Goal: Task Accomplishment & Management: Complete application form

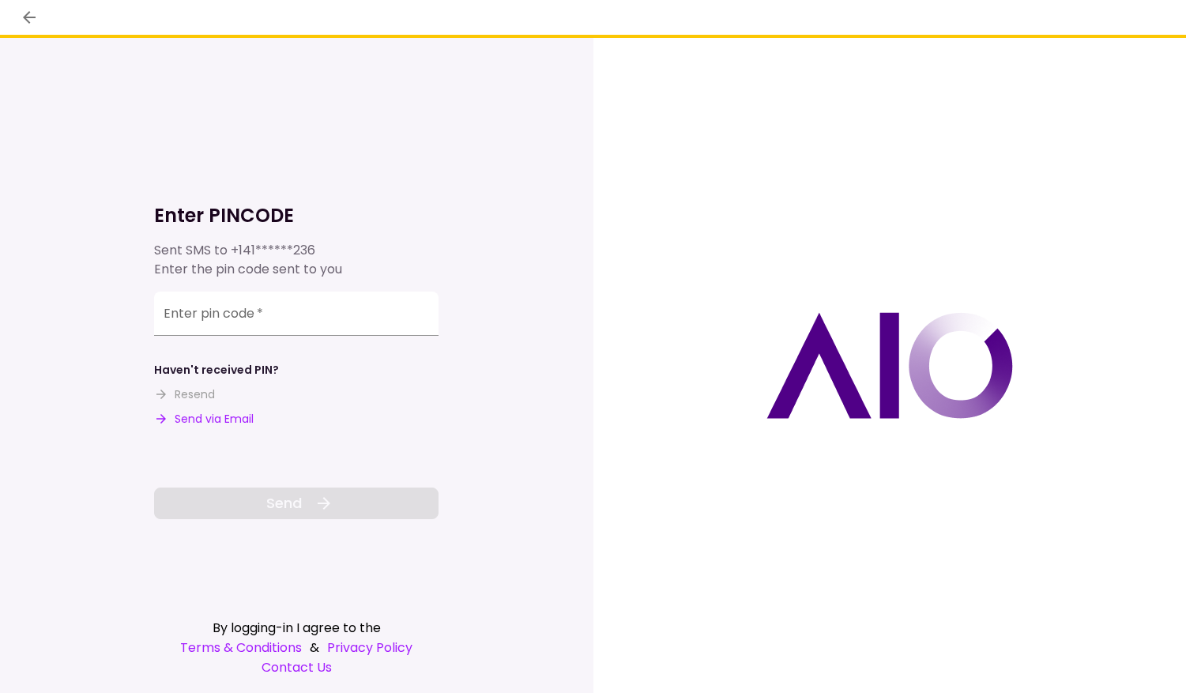
click at [224, 420] on button "Send via Email" at bounding box center [204, 419] width 100 height 17
click at [232, 318] on input "Enter pin code   *" at bounding box center [296, 314] width 285 height 44
paste input "******"
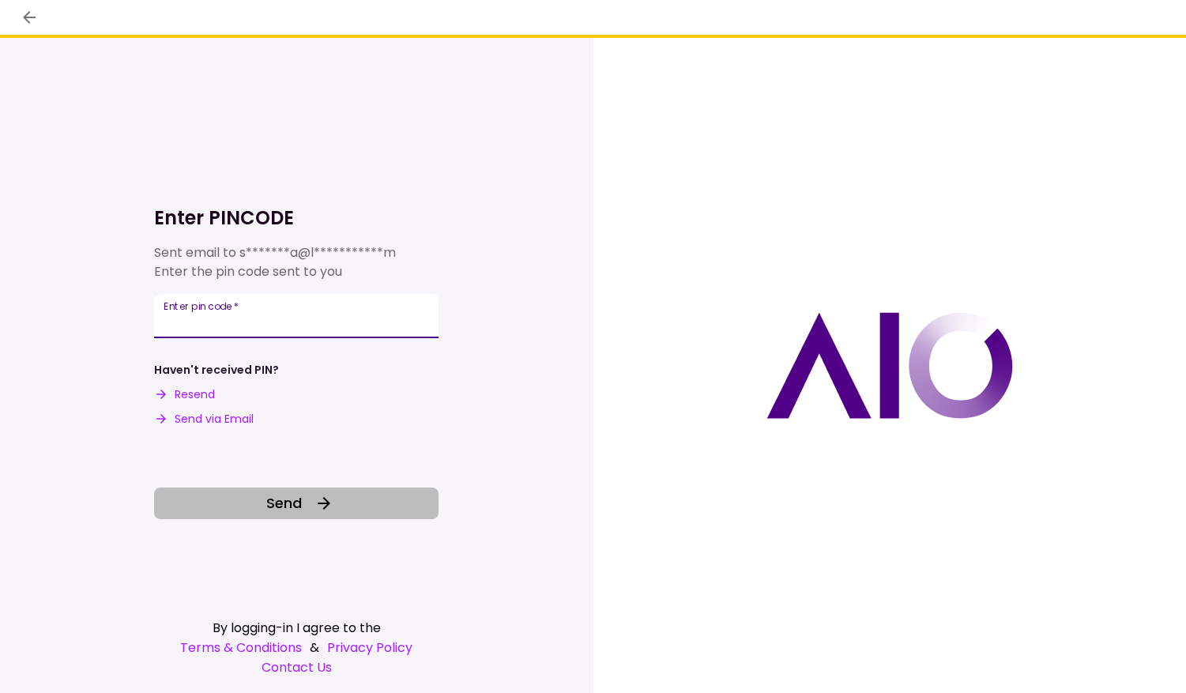
type input "******"
click at [203, 511] on button "Send" at bounding box center [296, 504] width 285 height 32
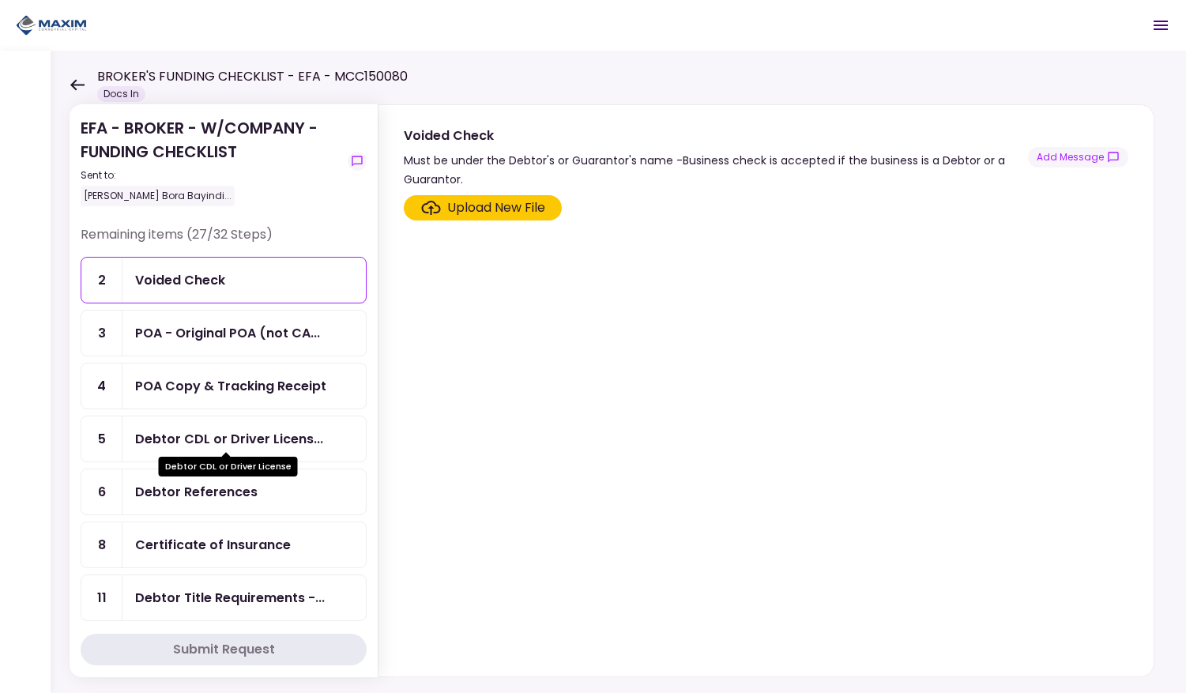
click at [189, 437] on div "Debtor CDL or Driver Licens..." at bounding box center [229, 439] width 188 height 20
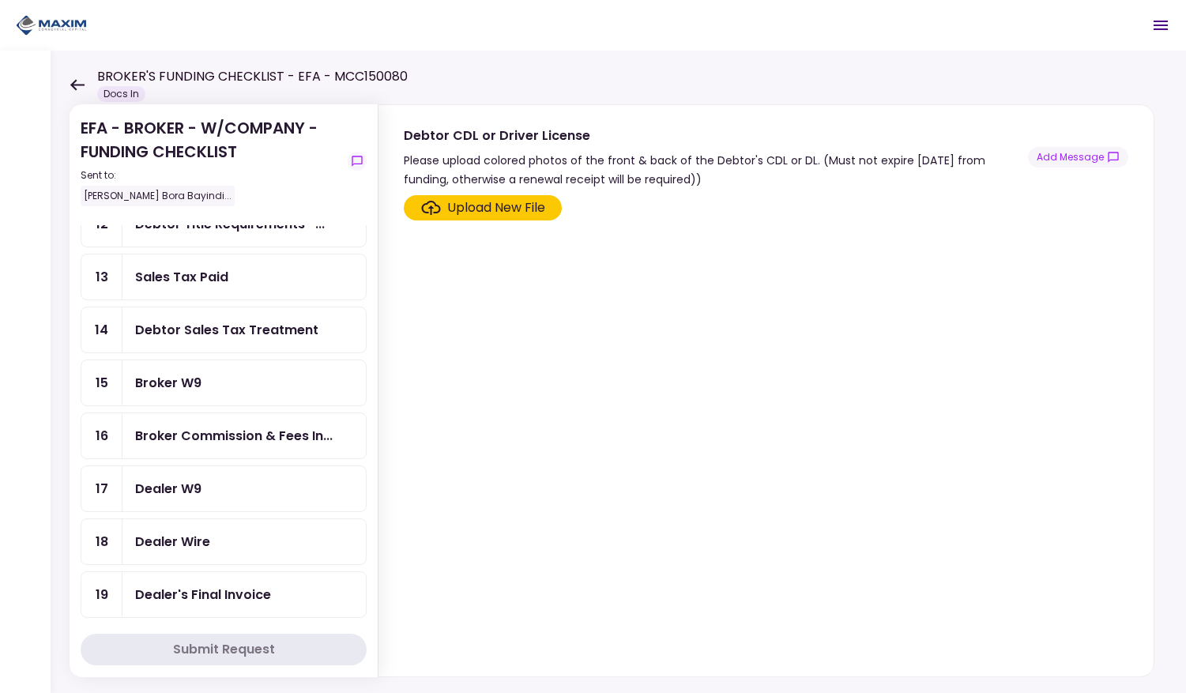
scroll to position [441, 0]
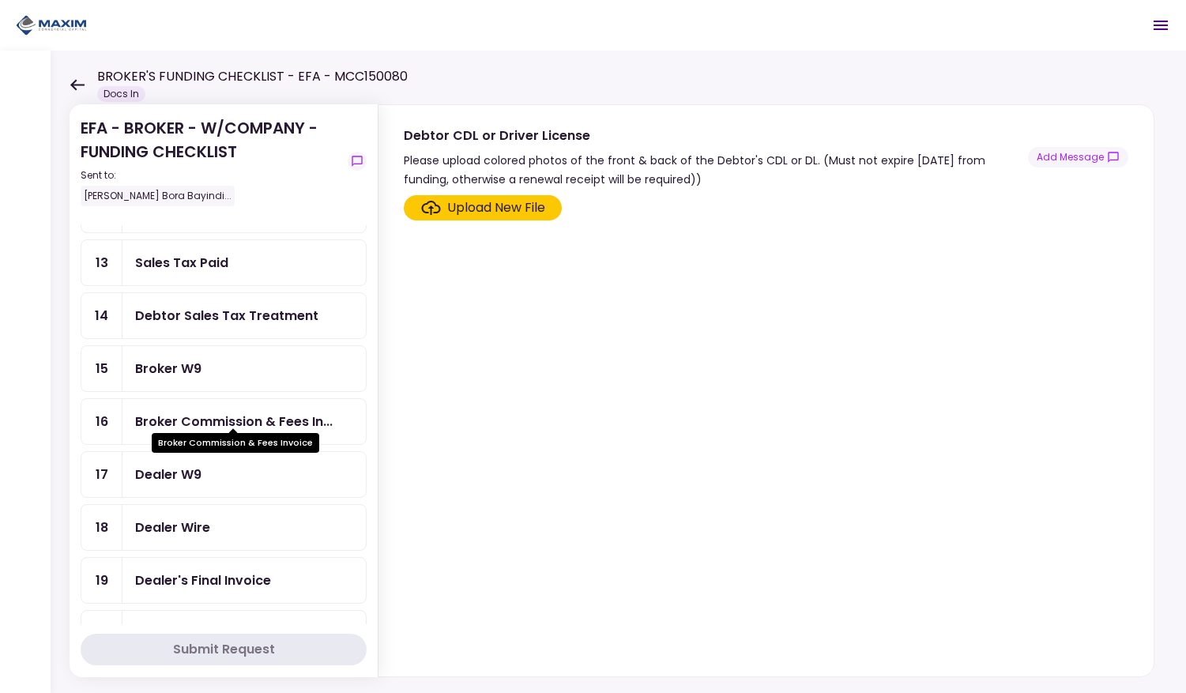
click at [195, 413] on div "Broker Commission & Fees In..." at bounding box center [234, 422] width 198 height 20
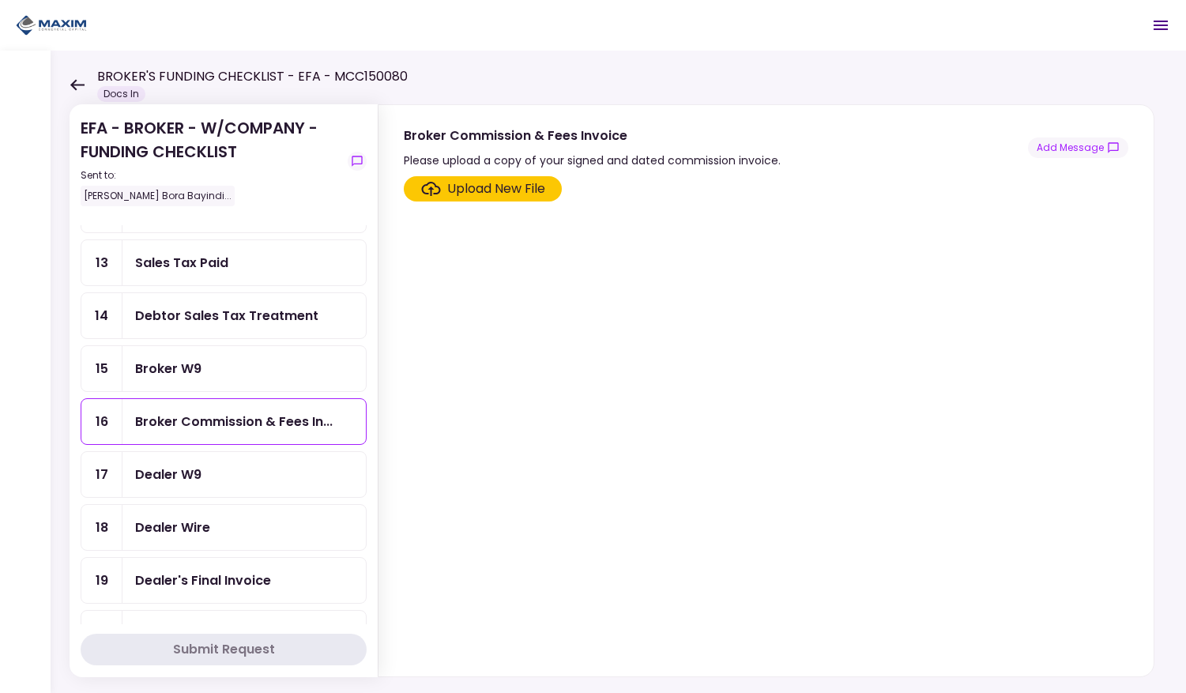
click at [200, 468] on div "Dealer W9" at bounding box center [168, 475] width 66 height 20
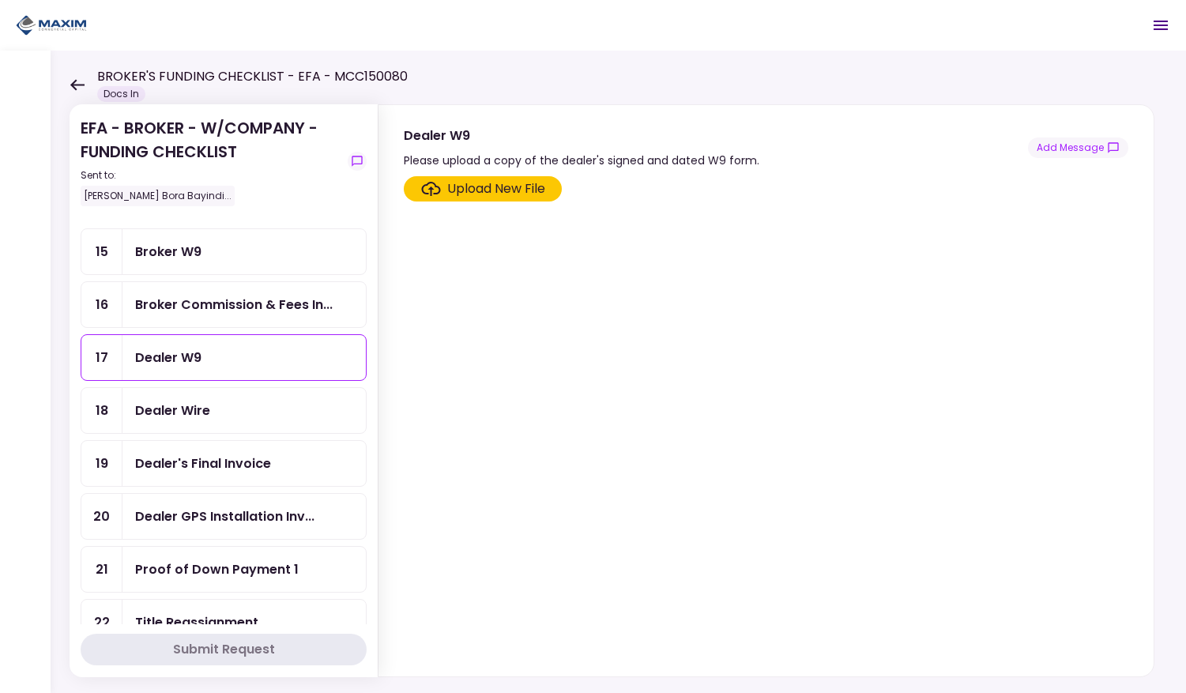
scroll to position [559, 0]
click at [170, 400] on div "Dealer Wire" at bounding box center [172, 410] width 75 height 20
click at [190, 453] on div "Dealer's Final Invoice" at bounding box center [203, 463] width 136 height 20
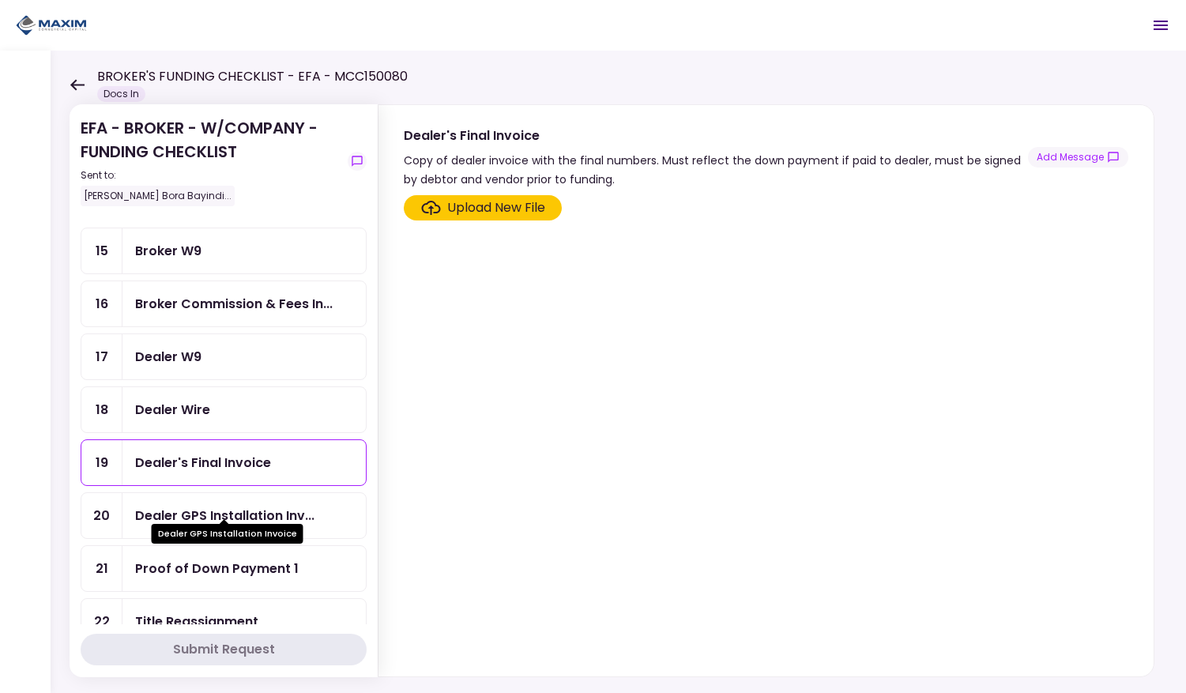
click at [206, 514] on div "Dealer GPS Installation Invoice" at bounding box center [228, 528] width 152 height 31
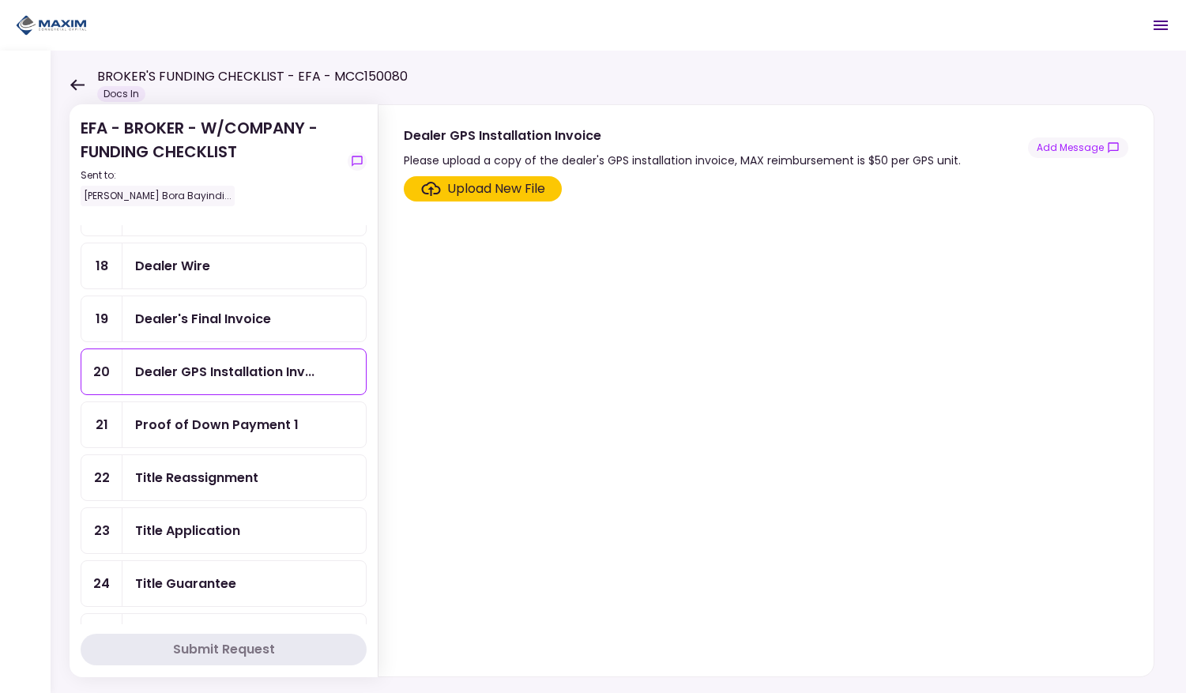
scroll to position [702, 0]
click at [179, 418] on div "Proof of Down Payment 1" at bounding box center [217, 426] width 164 height 20
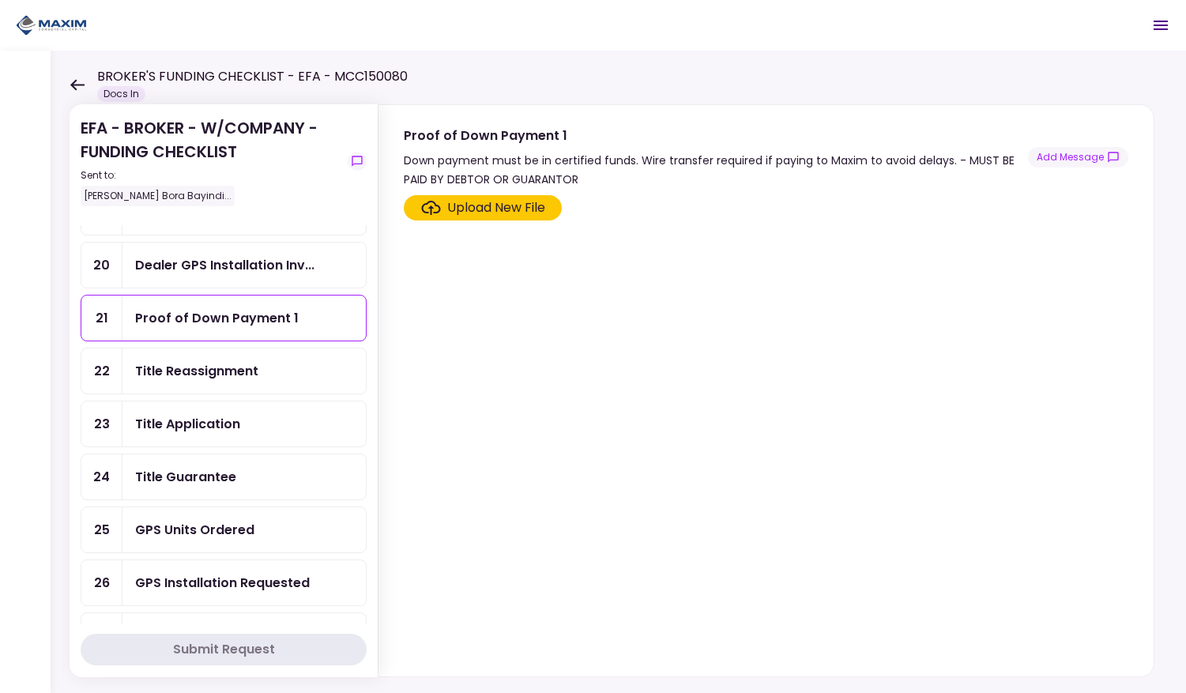
scroll to position [861, 0]
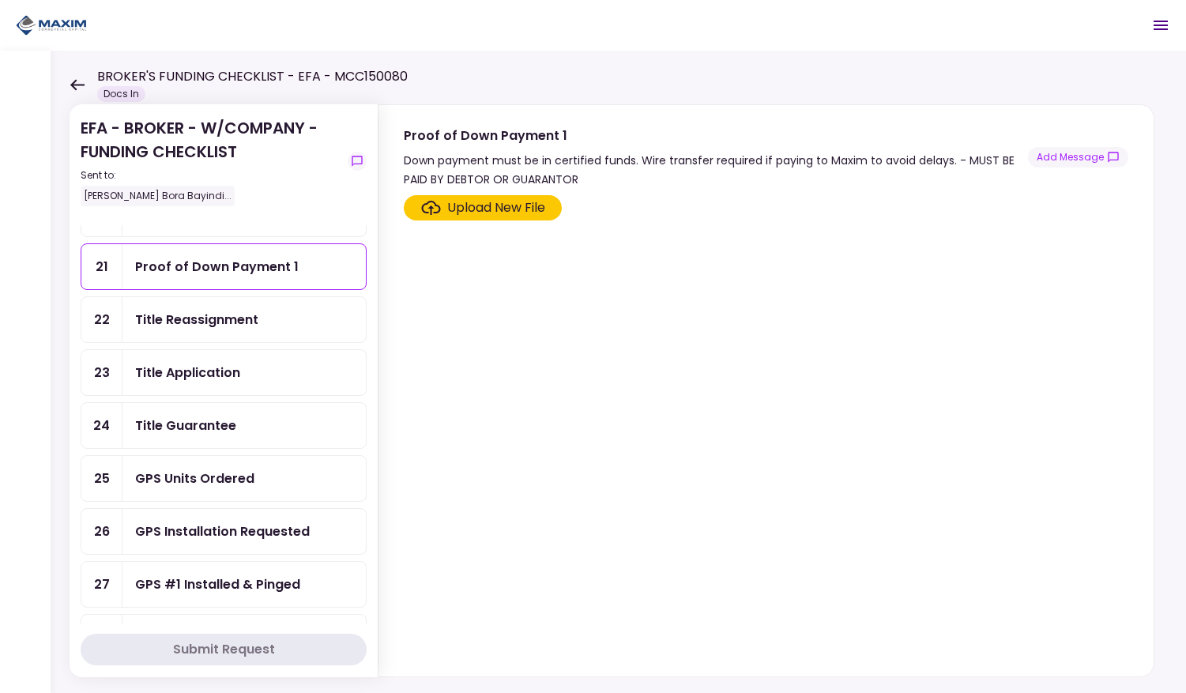
click at [77, 91] on div "BROKER'S FUNDING CHECKLIST - EFA - MCC150080 [PERSON_NAME]" at bounding box center [239, 84] width 338 height 35
click at [74, 83] on icon at bounding box center [77, 85] width 15 height 12
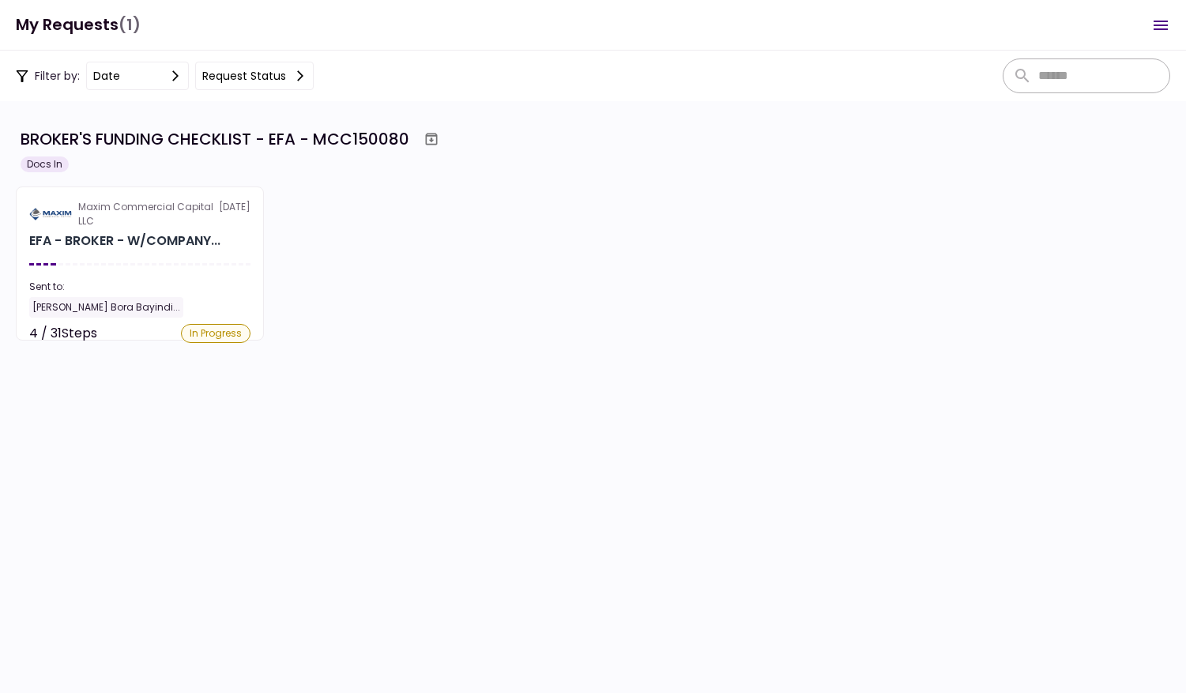
click at [247, 72] on button "Request status" at bounding box center [254, 76] width 119 height 28
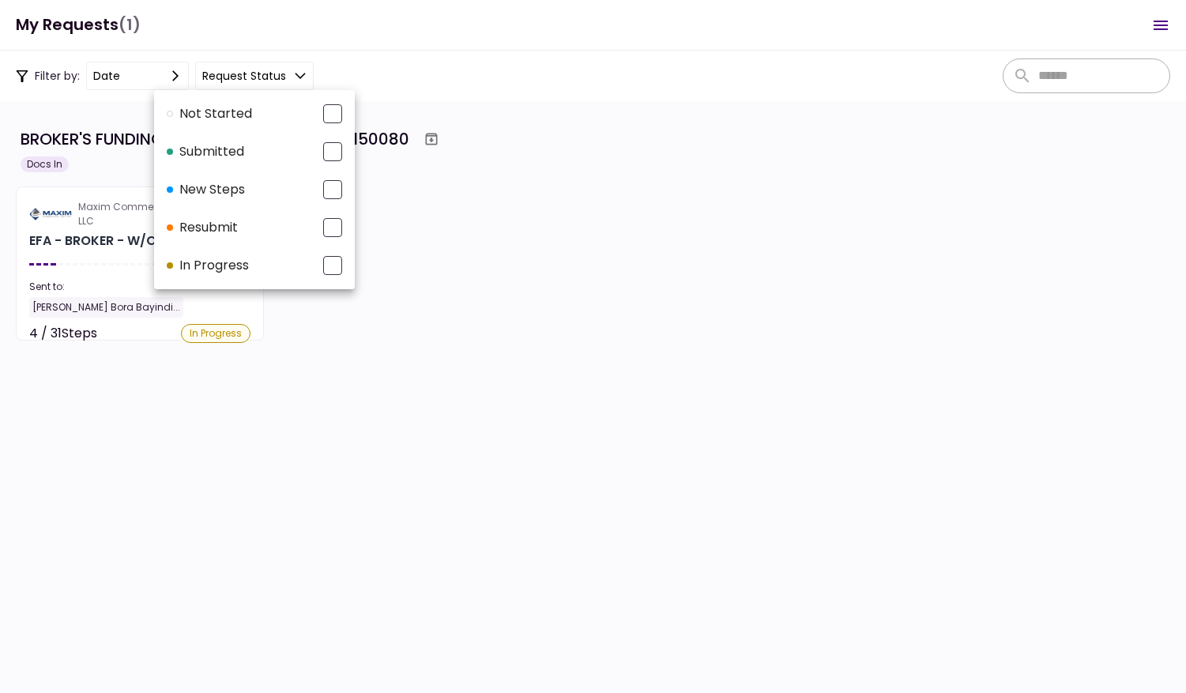
click at [474, 307] on div at bounding box center [593, 346] width 1186 height 693
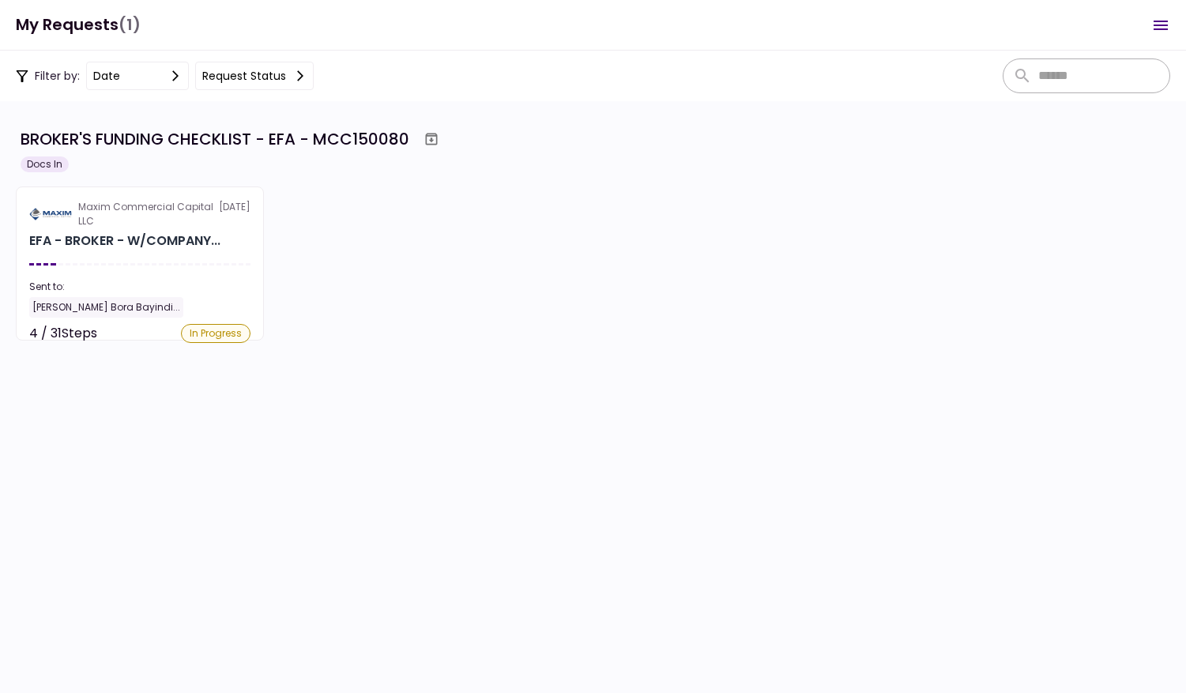
click at [265, 81] on button "Request status" at bounding box center [254, 76] width 119 height 28
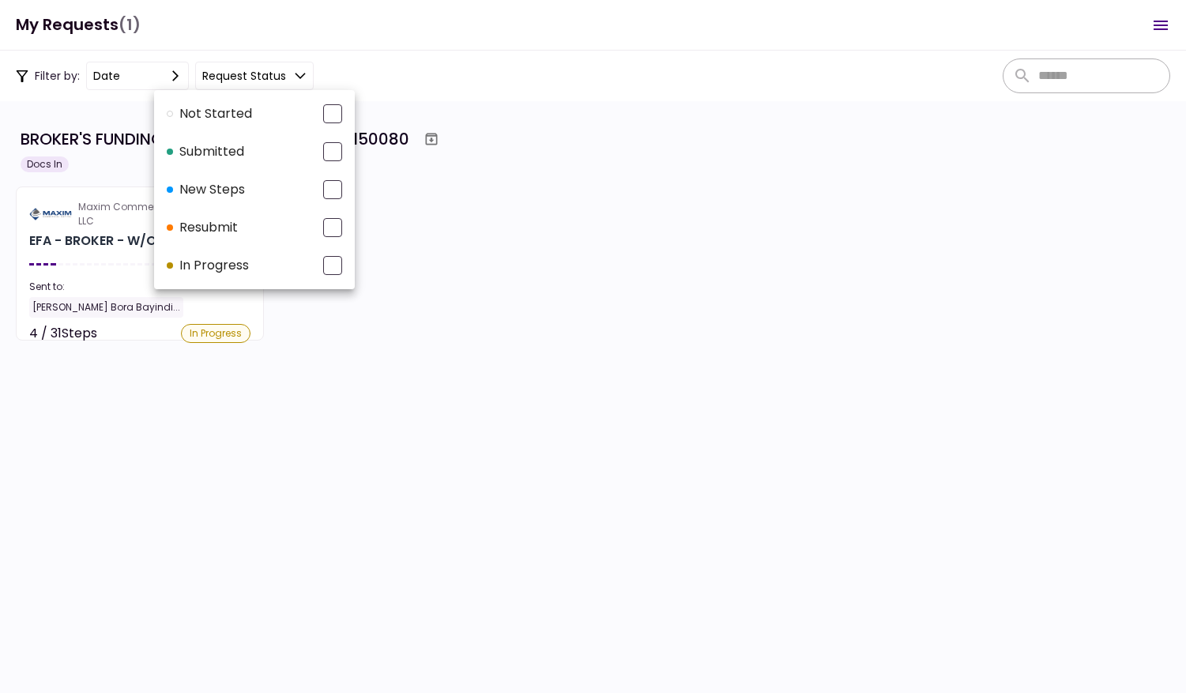
click at [330, 110] on div at bounding box center [332, 113] width 19 height 19
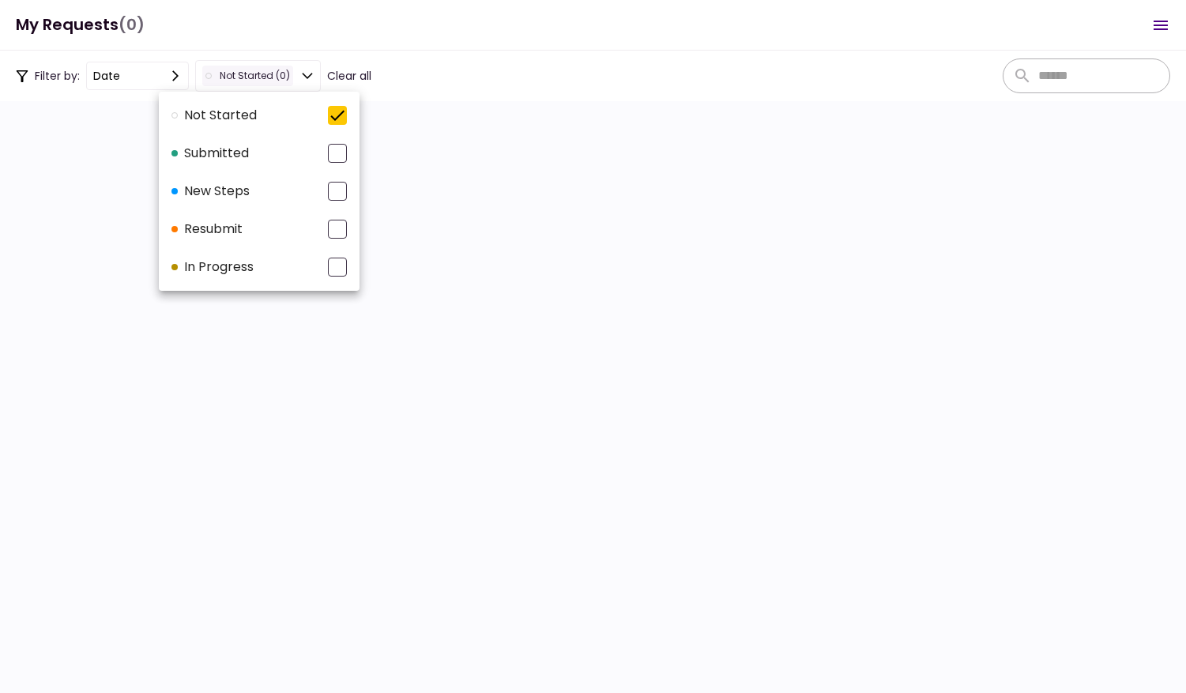
click at [386, 388] on div at bounding box center [593, 346] width 1186 height 693
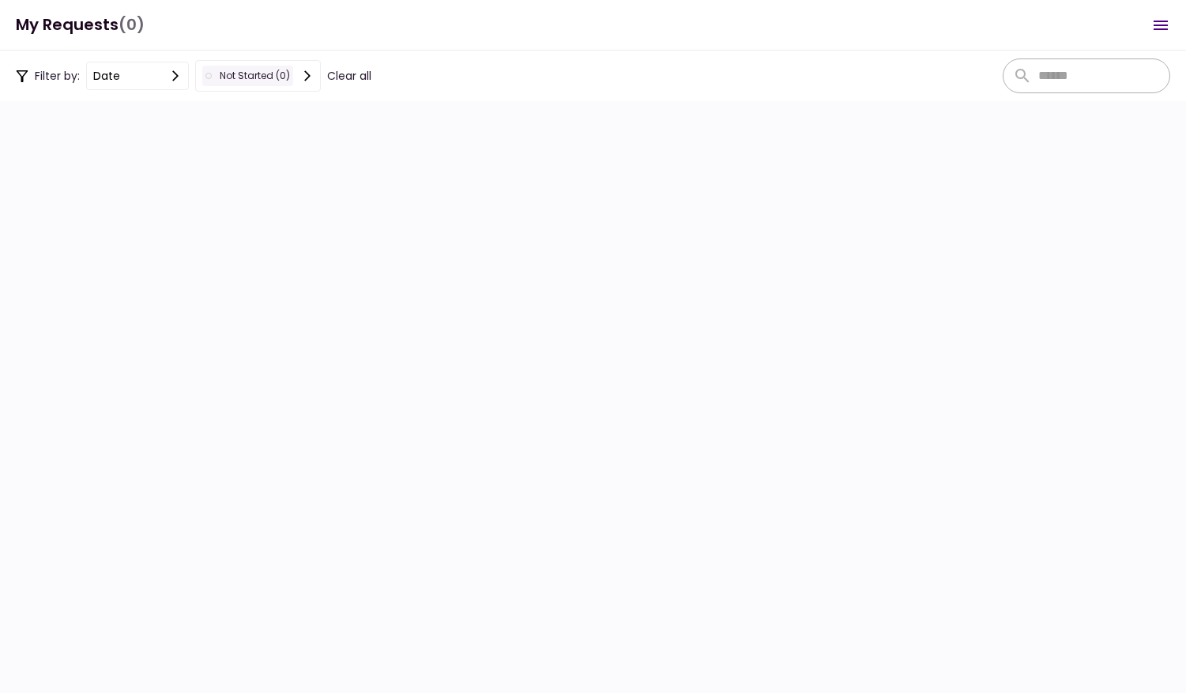
click at [272, 76] on div "Not started (0)" at bounding box center [247, 76] width 91 height 21
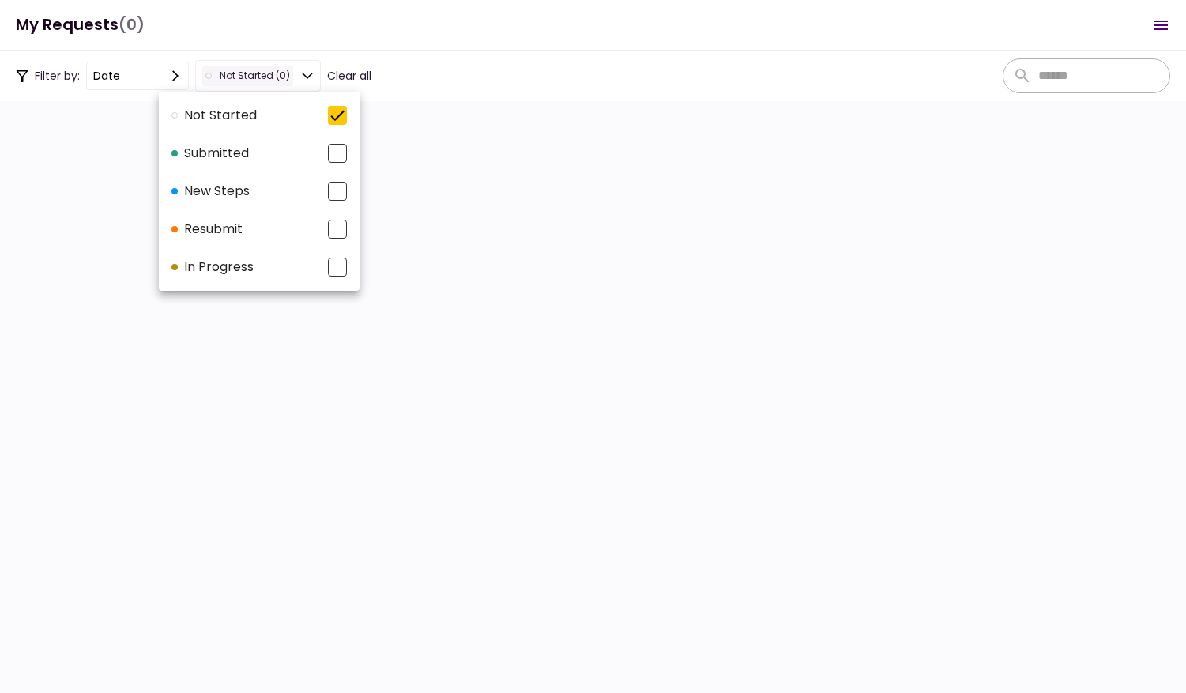
click at [347, 110] on li "Not started" at bounding box center [259, 115] width 201 height 38
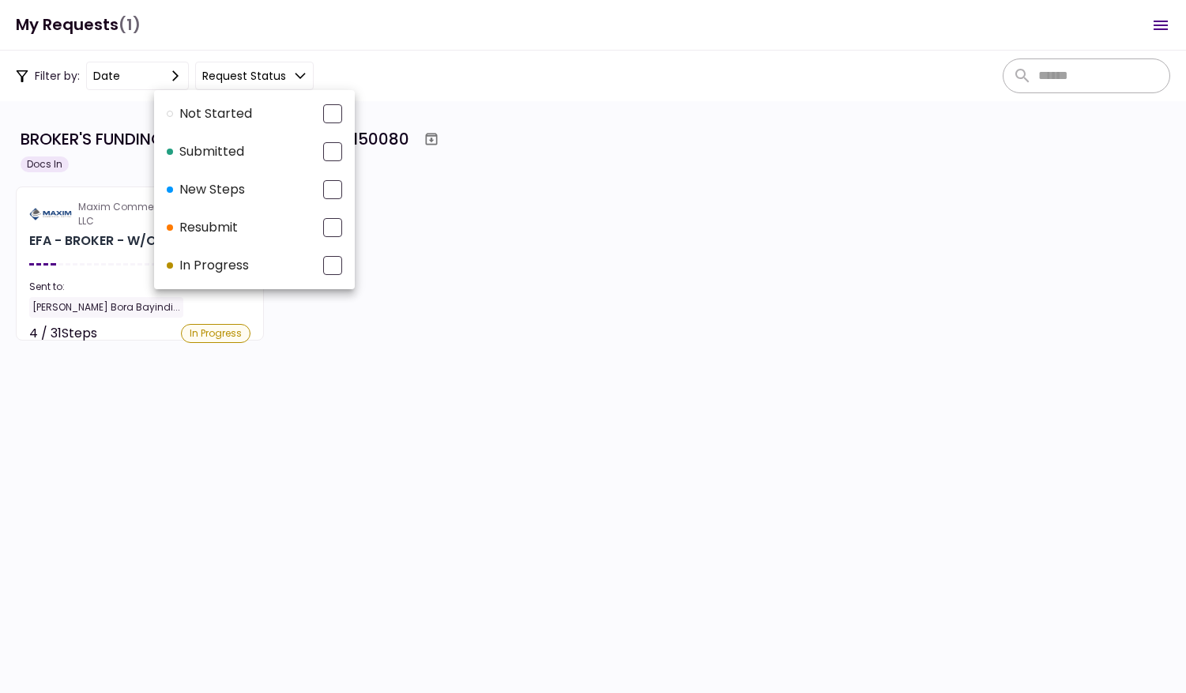
click at [390, 443] on div at bounding box center [593, 346] width 1186 height 693
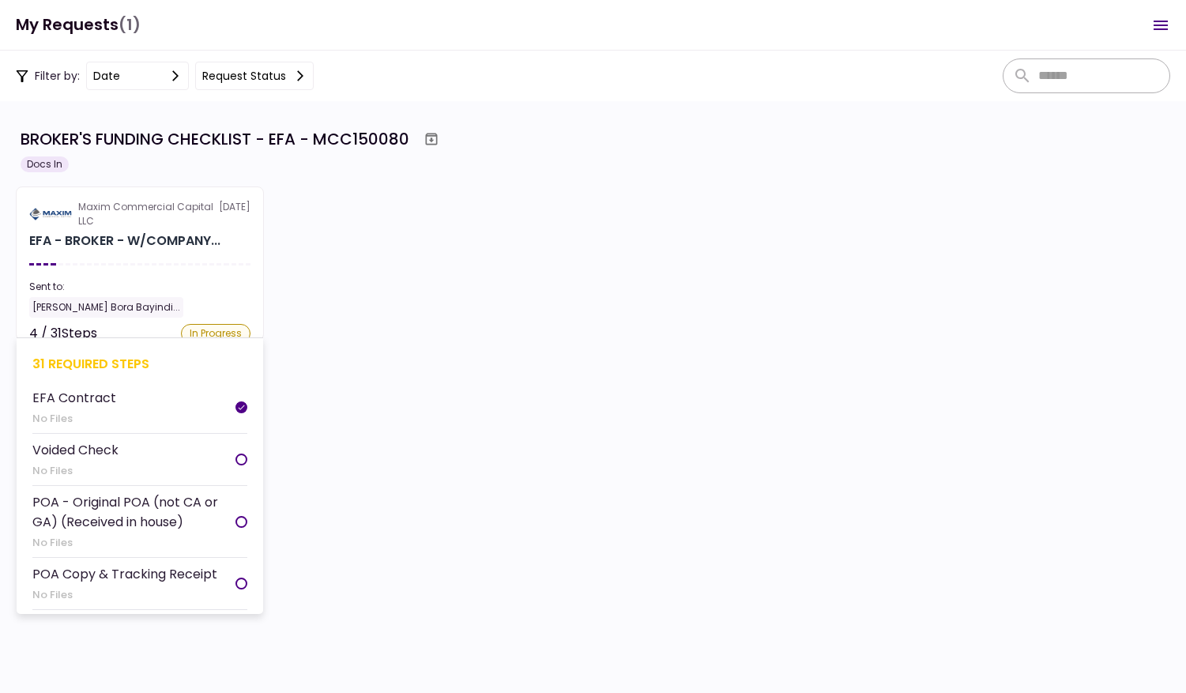
click at [100, 398] on div "EFA Contract" at bounding box center [74, 398] width 84 height 20
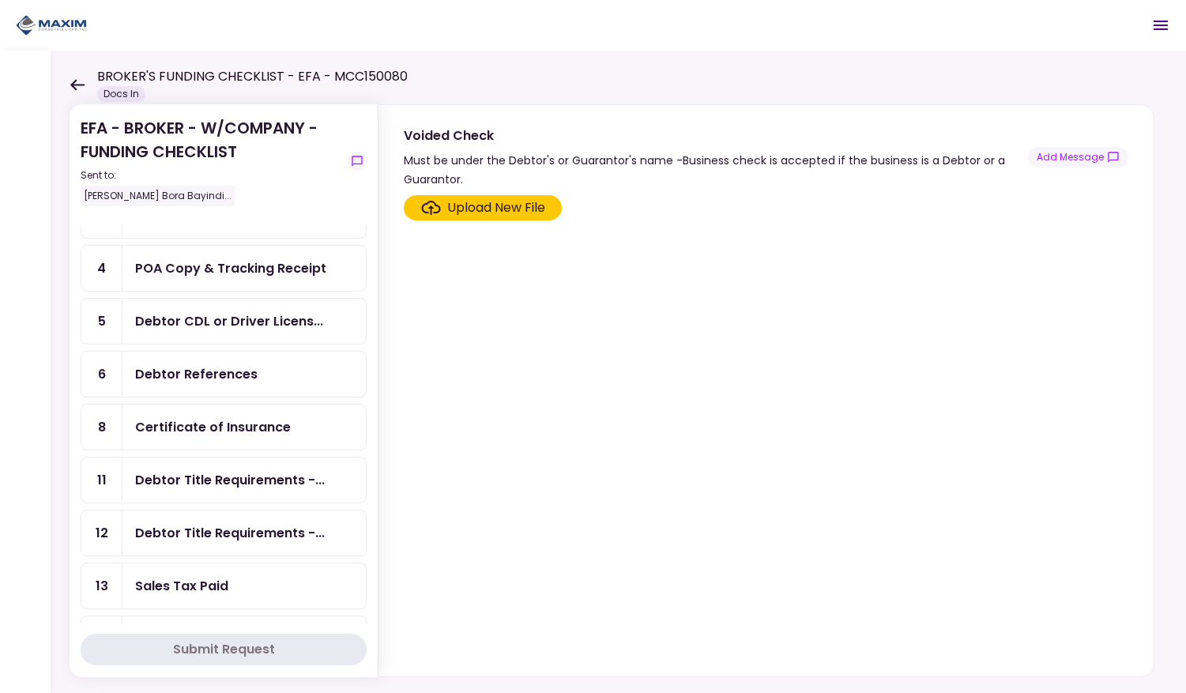
scroll to position [117, 0]
click at [170, 476] on div "Debtor Title Requirements -..." at bounding box center [230, 481] width 190 height 20
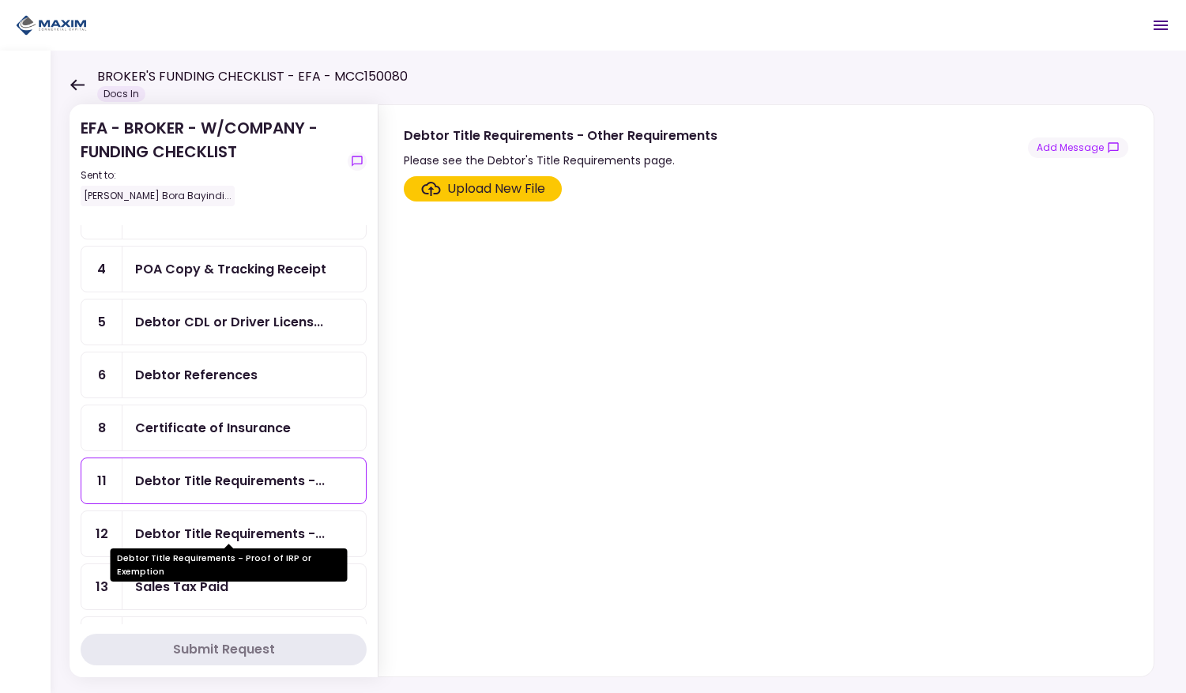
click at [180, 526] on div "Debtor Title Requirements -..." at bounding box center [230, 534] width 190 height 20
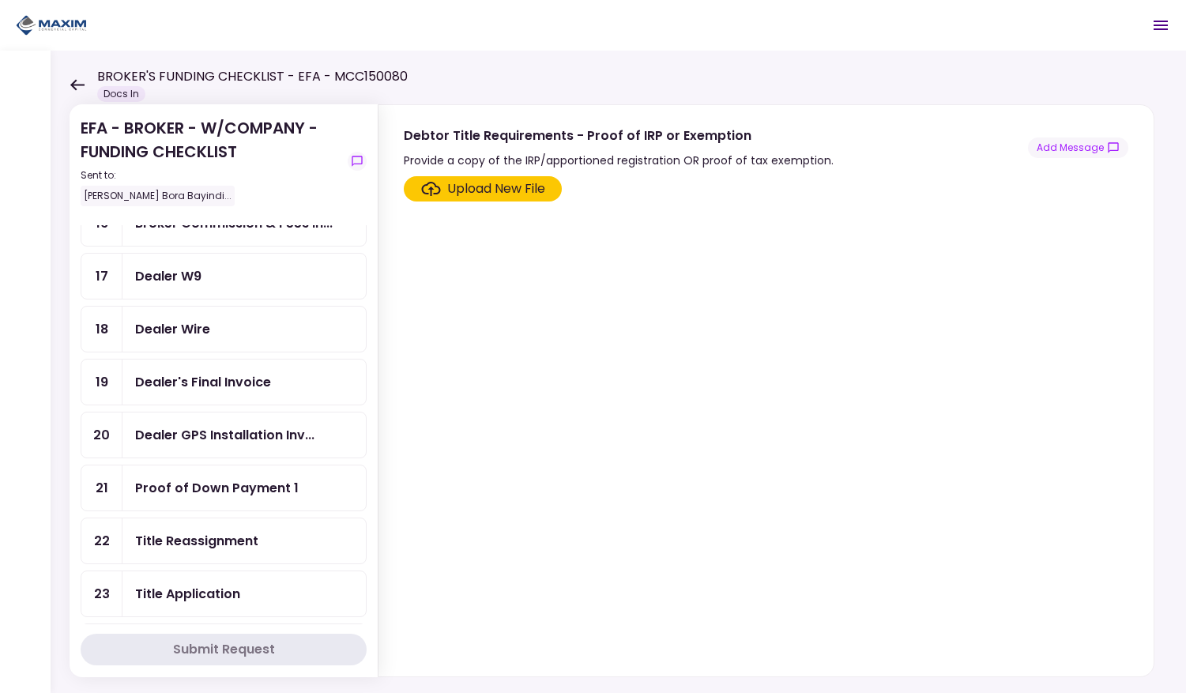
scroll to position [639, 0]
click at [172, 325] on div "Dealer Wire" at bounding box center [172, 330] width 75 height 20
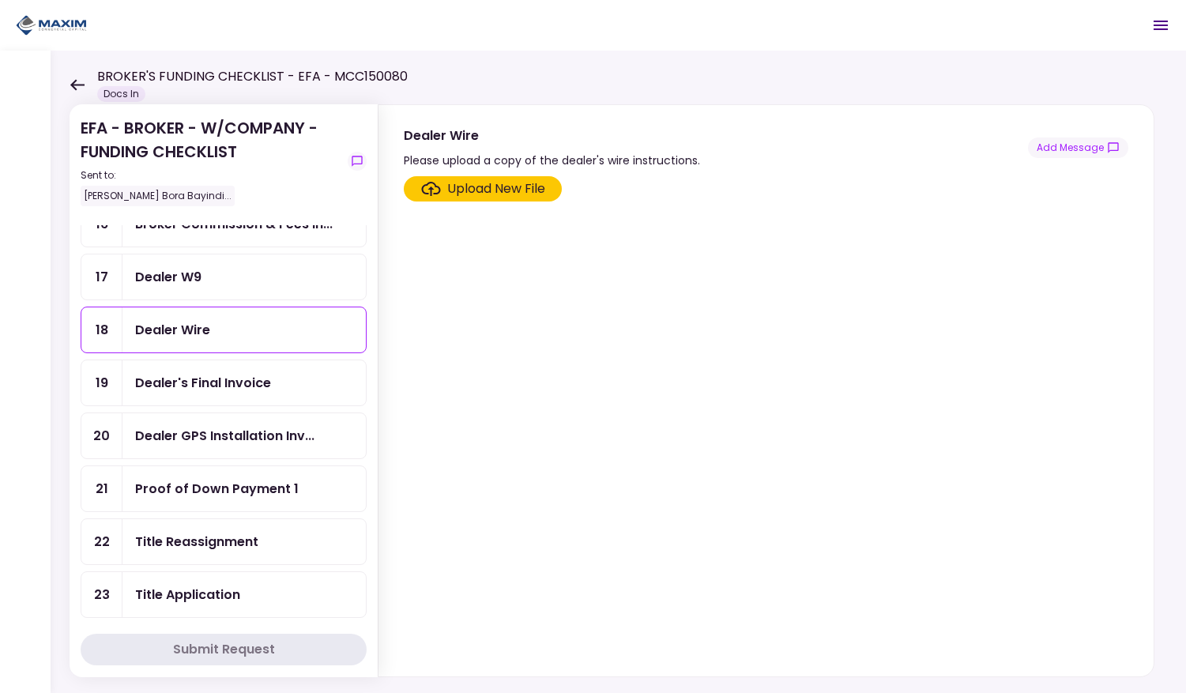
click at [184, 373] on div "Dealer's Final Invoice" at bounding box center [203, 383] width 136 height 20
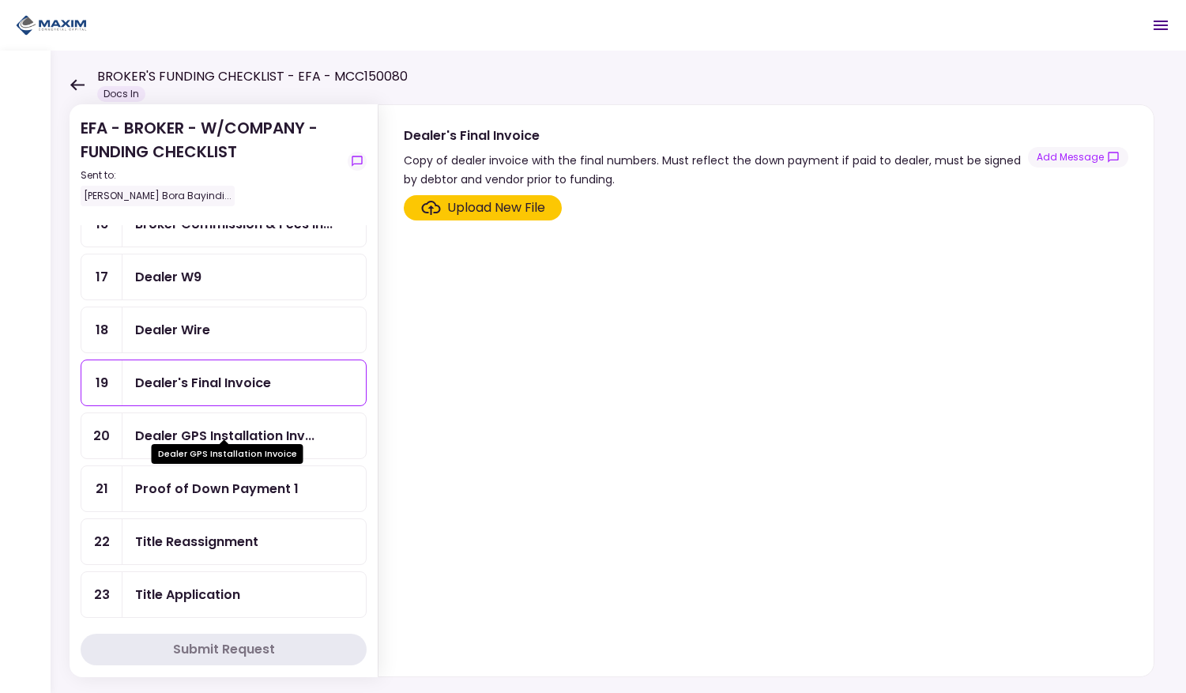
click at [211, 426] on div "Dealer GPS Installation Inv..." at bounding box center [224, 436] width 179 height 20
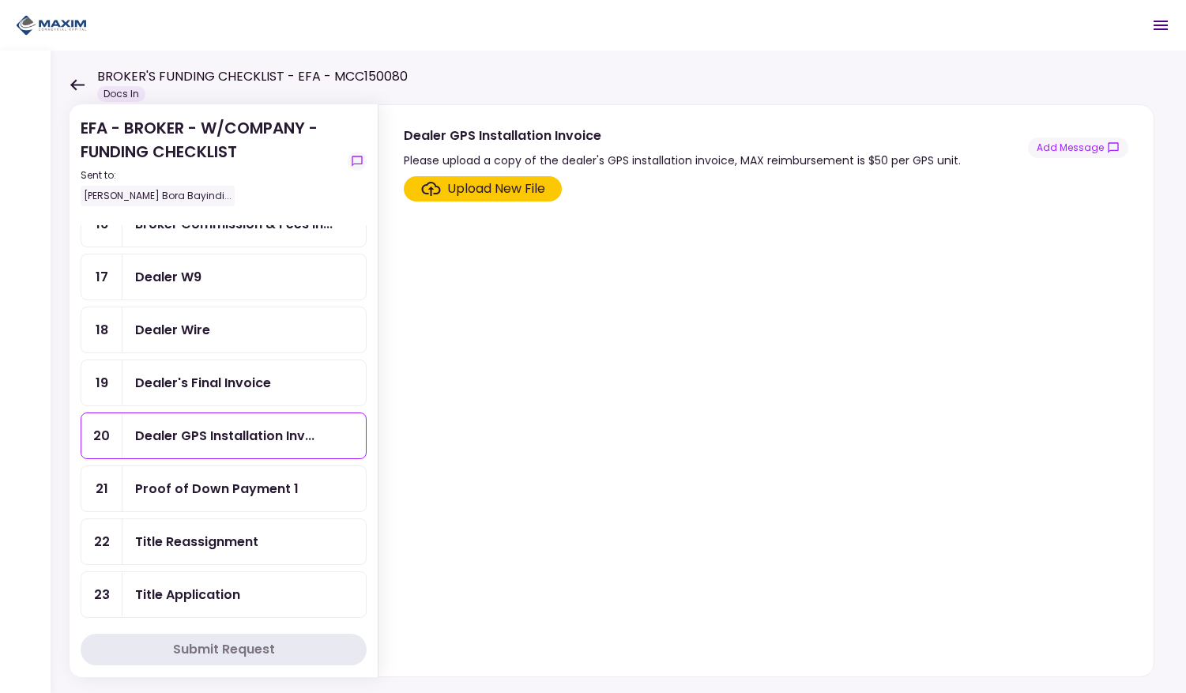
click at [198, 377] on div "Dealer's Final Invoice" at bounding box center [203, 383] width 136 height 20
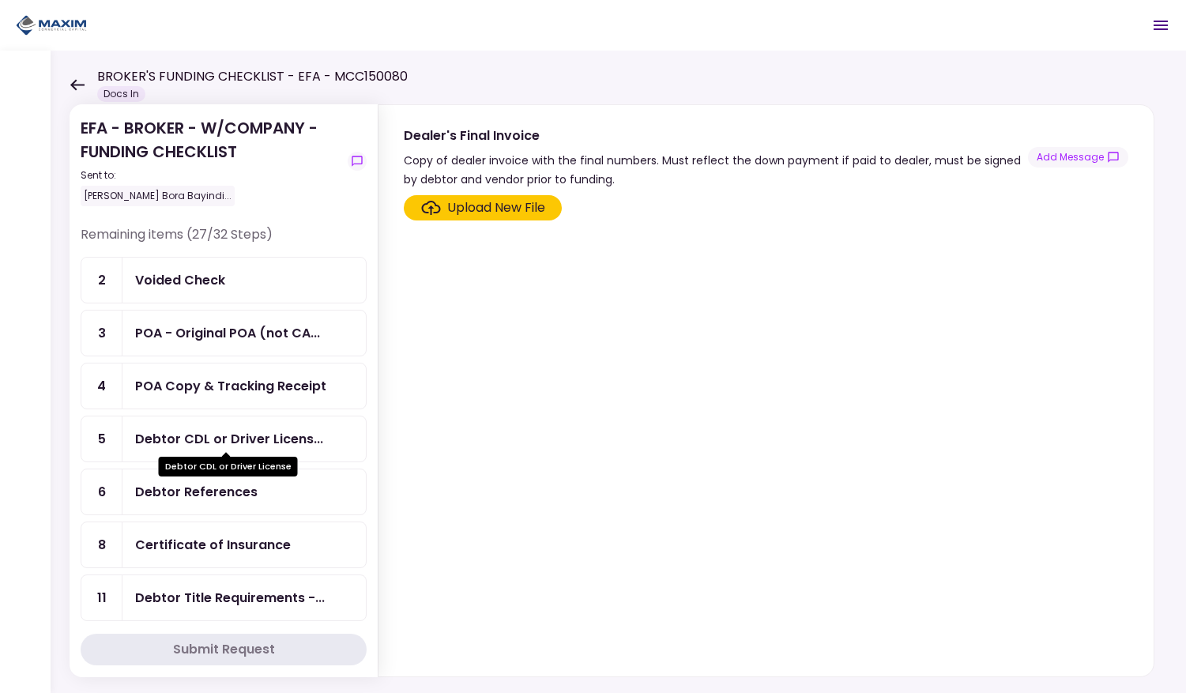
click at [214, 437] on div "Debtor CDL or Driver Licens..." at bounding box center [229, 439] width 188 height 20
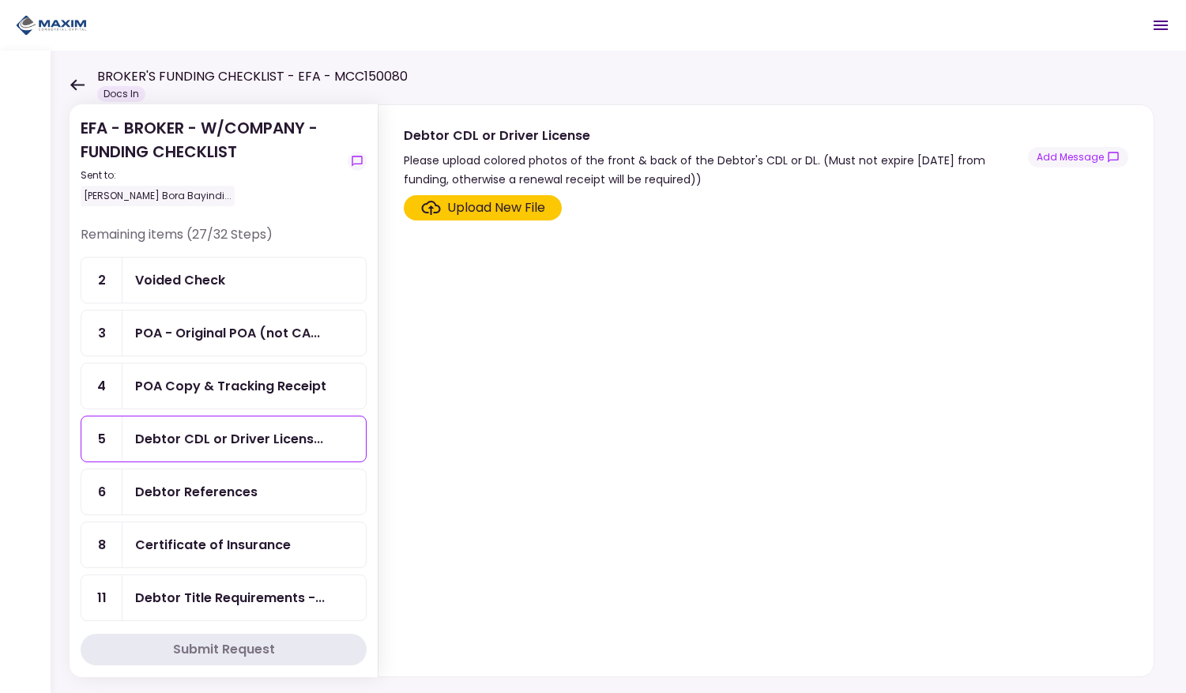
click at [473, 207] on div "Upload New File" at bounding box center [496, 207] width 98 height 19
click at [0, 0] on input "Upload New File" at bounding box center [0, 0] width 0 height 0
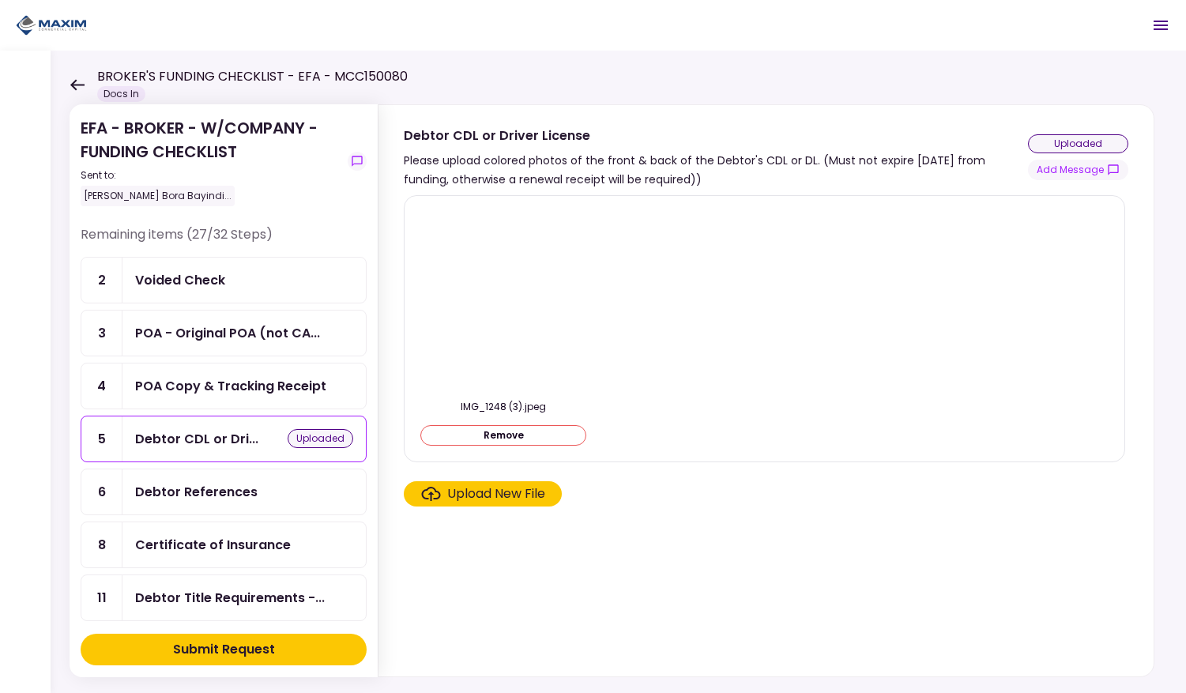
click at [262, 643] on div "Submit Request" at bounding box center [224, 649] width 102 height 19
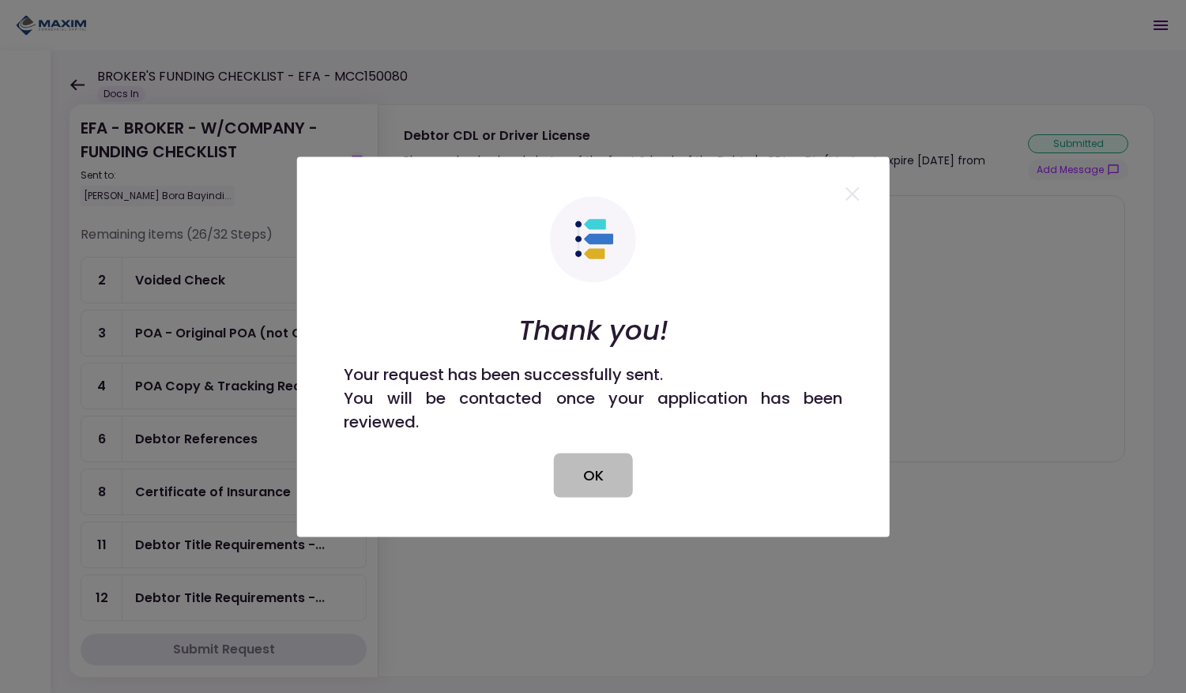
click at [596, 479] on button "OK" at bounding box center [593, 475] width 79 height 44
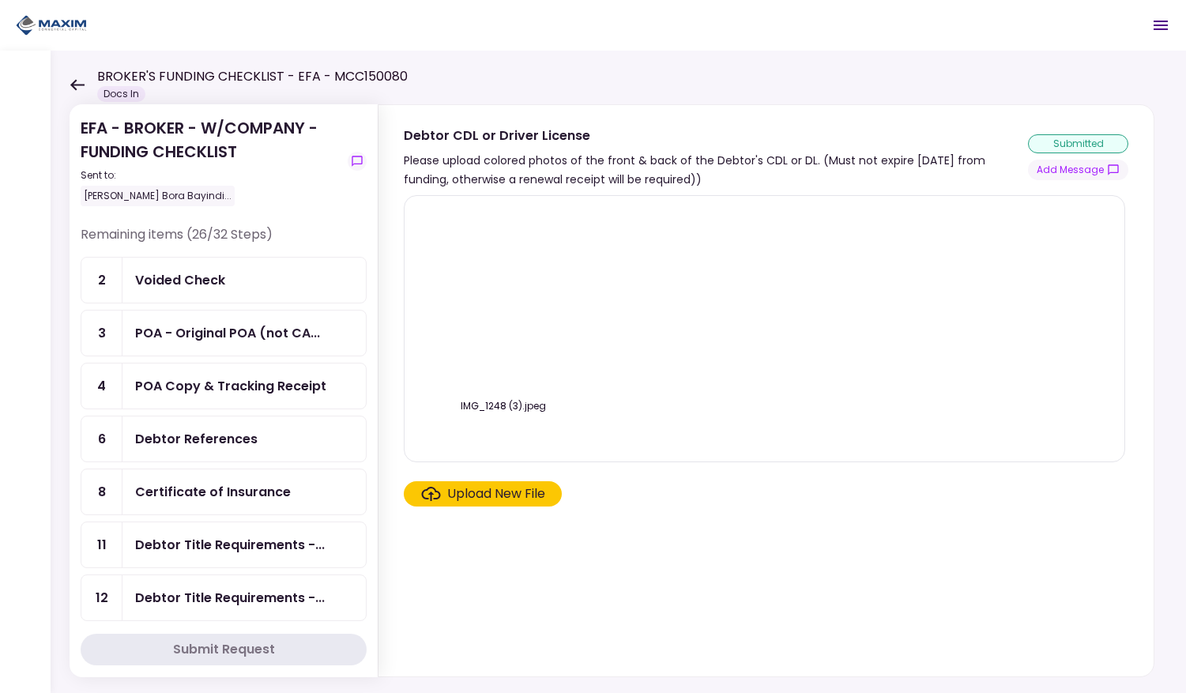
click at [77, 81] on icon at bounding box center [77, 85] width 15 height 12
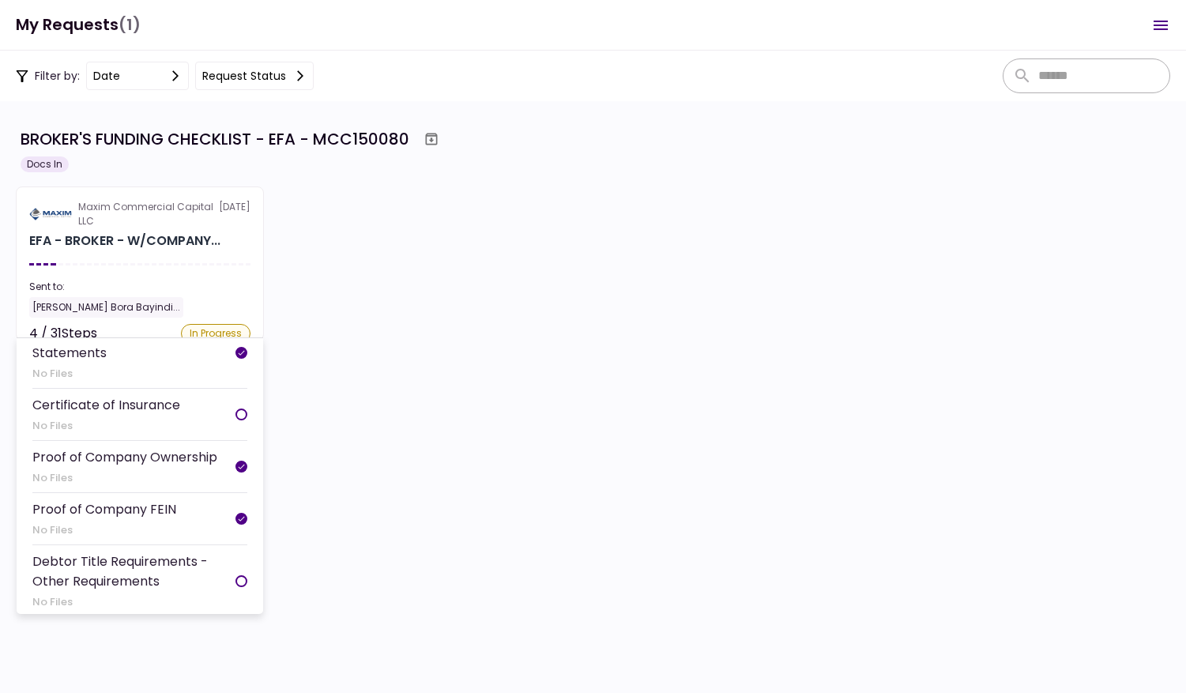
scroll to position [448, 0]
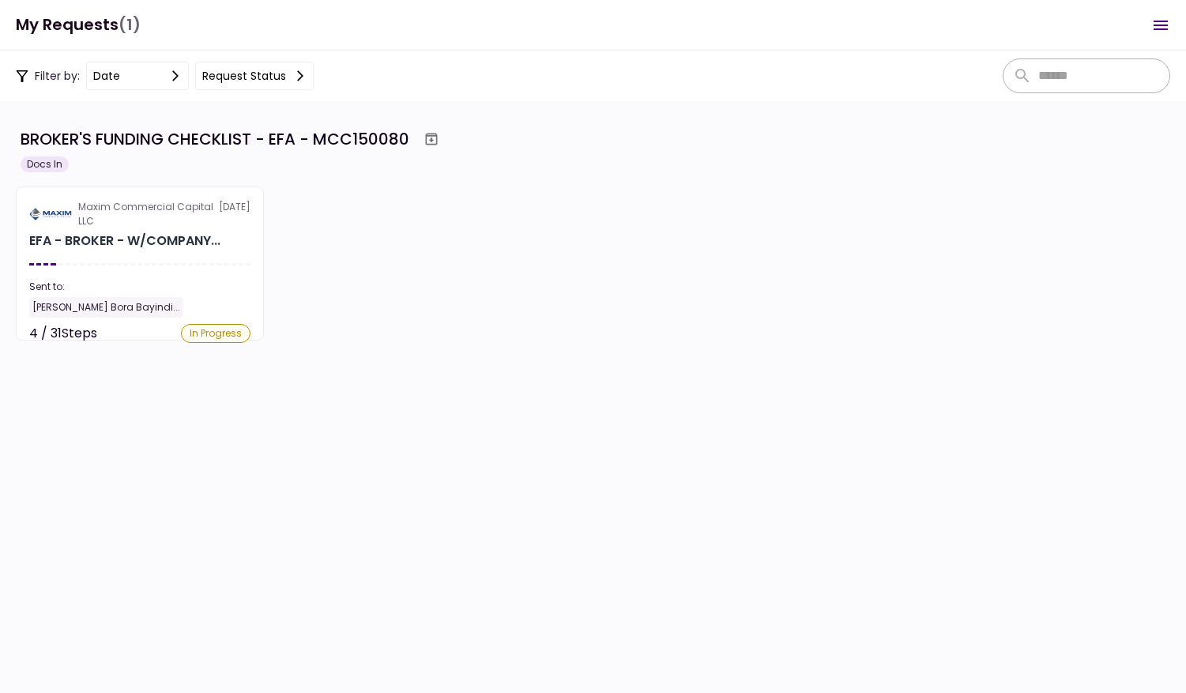
click at [1160, 21] on icon "Open menu" at bounding box center [1161, 25] width 14 height 9
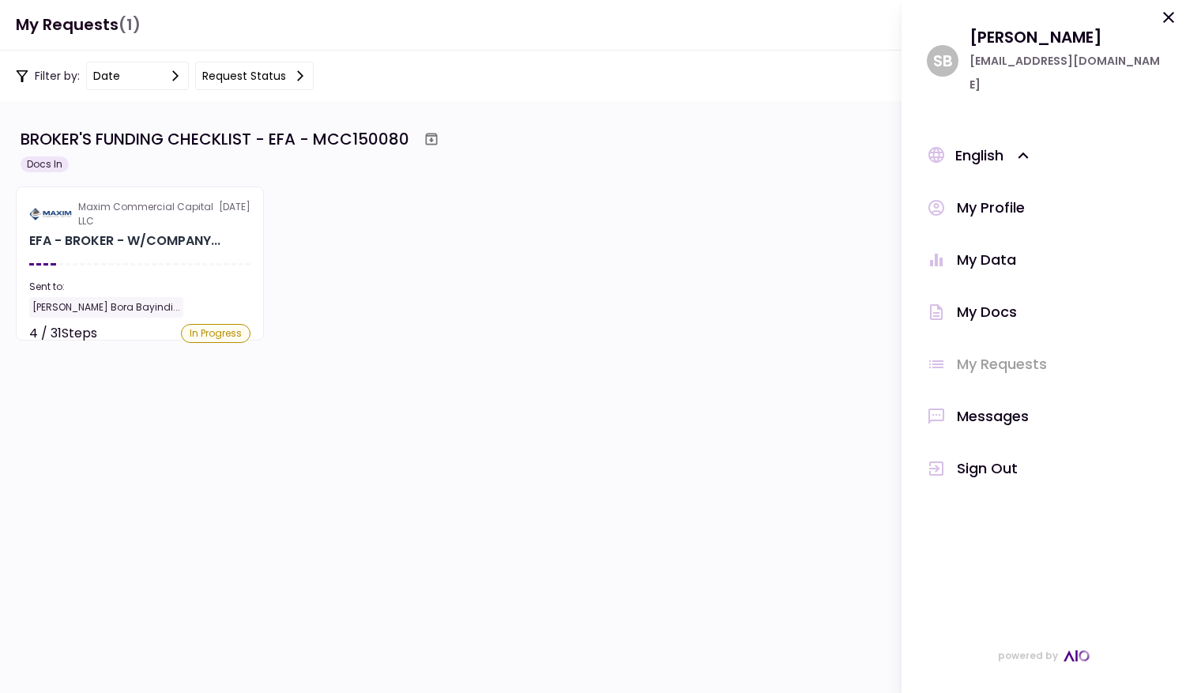
click at [974, 300] on div "My Docs" at bounding box center [987, 312] width 60 height 24
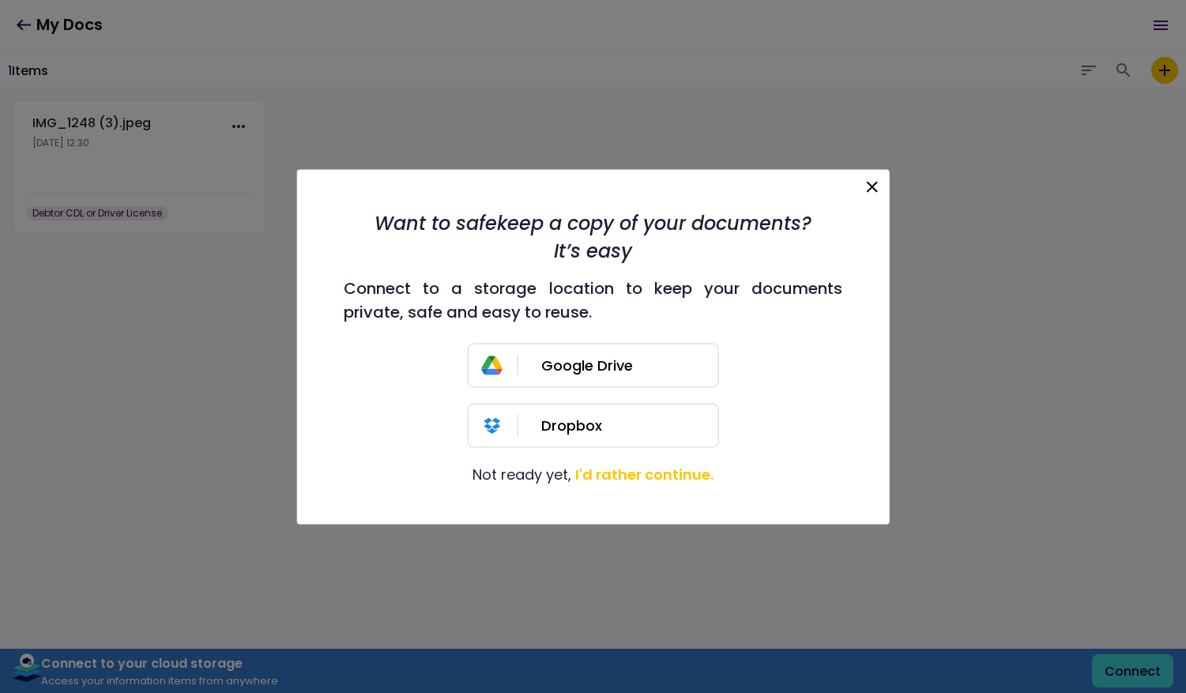
click at [870, 182] on icon at bounding box center [872, 186] width 19 height 19
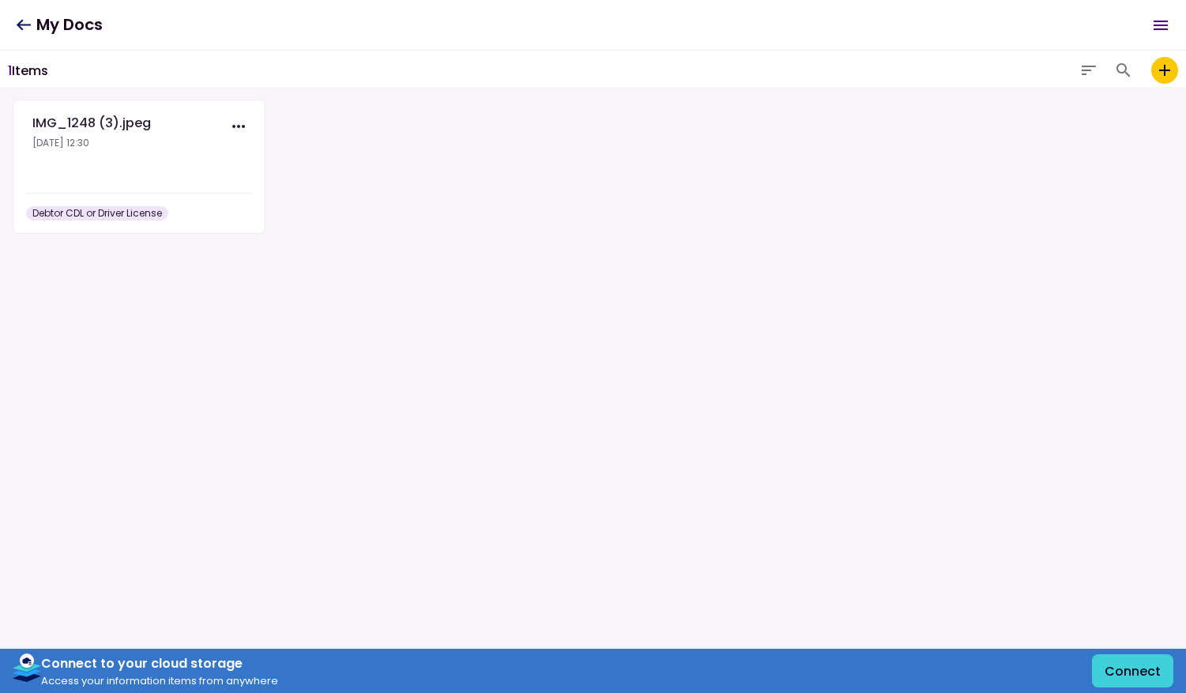
click at [1163, 25] on icon "Open menu" at bounding box center [1161, 25] width 14 height 9
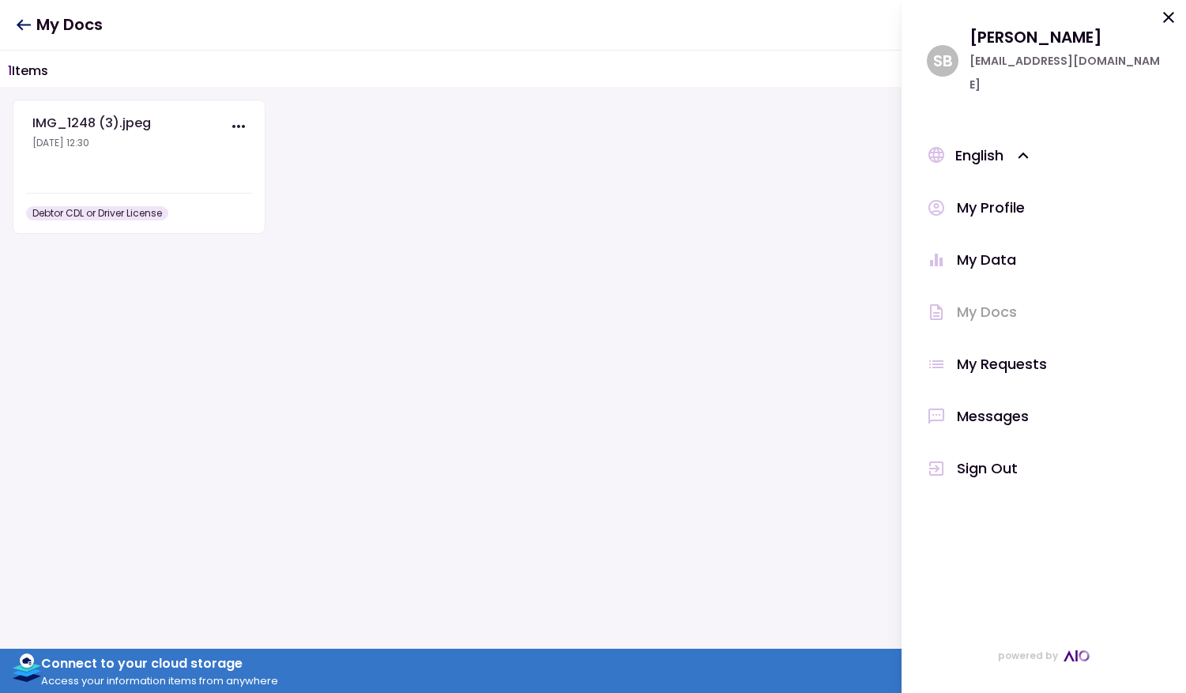
click at [21, 25] on icon at bounding box center [24, 24] width 14 height 11
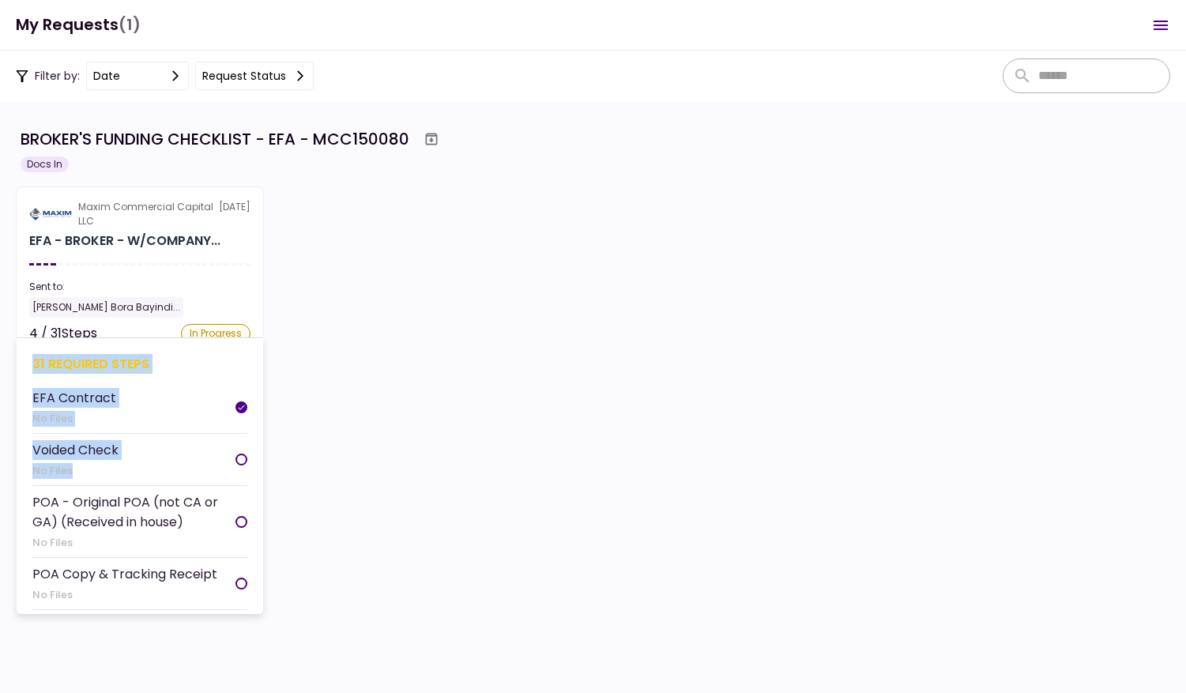
drag, startPoint x: 30, startPoint y: 362, endPoint x: 157, endPoint y: 474, distance: 169.7
click at [157, 474] on div "31 required steps EFA Contract No Files Voided Check No Files POA - Original PO…" at bounding box center [140, 476] width 247 height 277
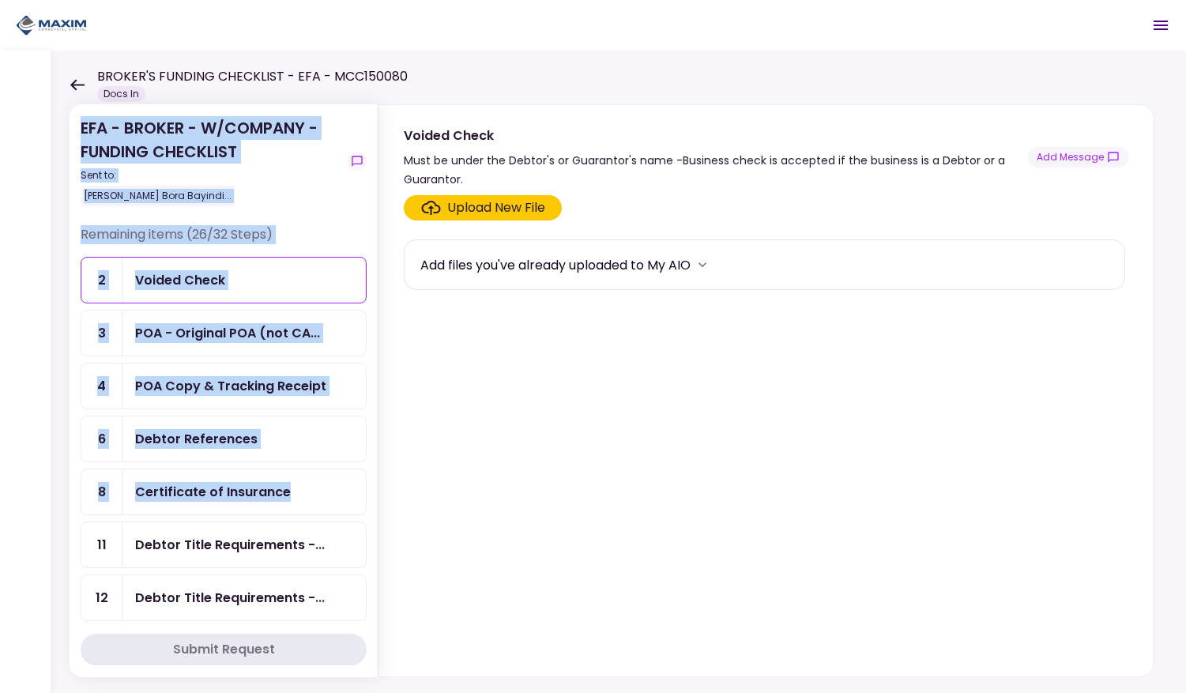
drag, startPoint x: 81, startPoint y: 122, endPoint x: 296, endPoint y: 500, distance: 434.3
click at [296, 500] on section "EFA - BROKER - W/COMPANY - FUNDING CHECKLIST Sent to: [PERSON_NAME] Bora Bayind…" at bounding box center [224, 390] width 308 height 573
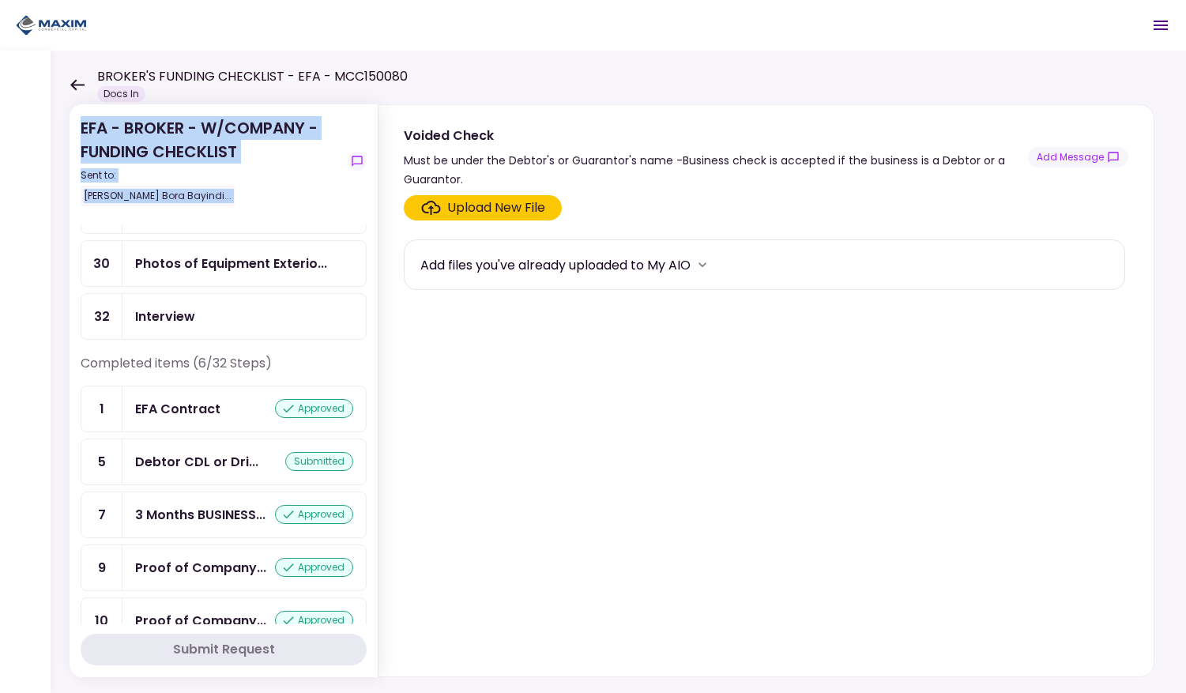
scroll to position [1349, 0]
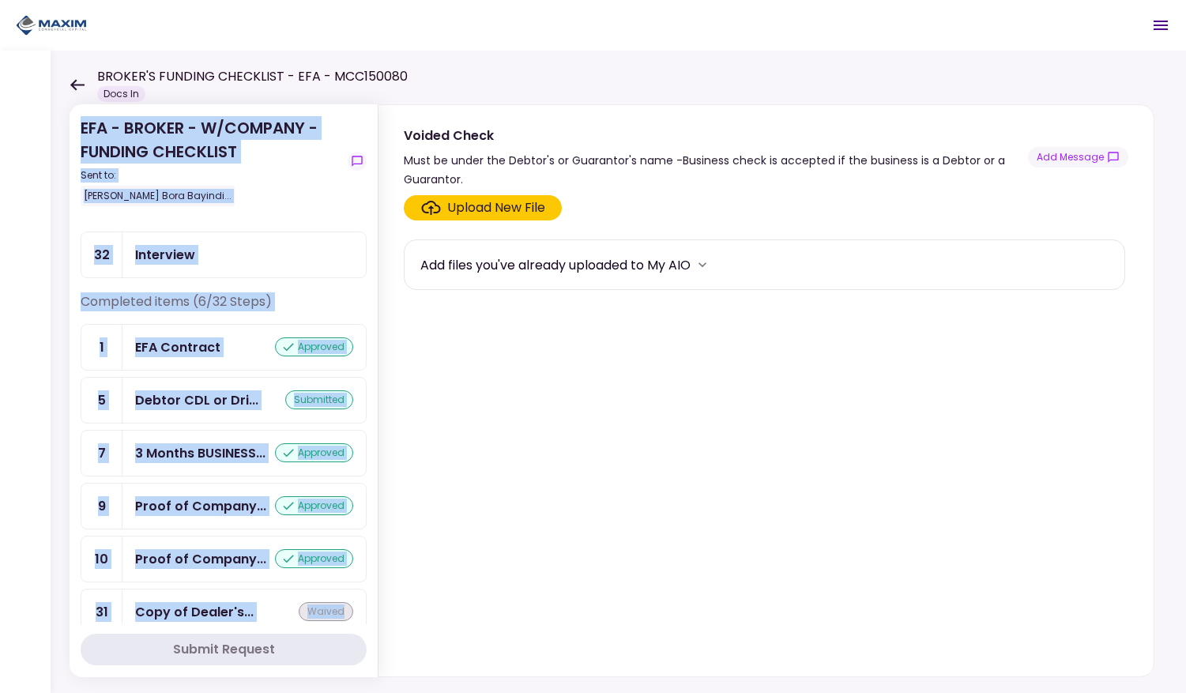
click at [348, 616] on div "Completed items (6/32 Steps) 1 EFA Contract approved 5 Debtor CDL or Dri... sub…" at bounding box center [224, 470] width 286 height 357
copy section "EFA - BROKER - W/COMPANY - FUNDING CHECKLIST Sent to: [PERSON_NAME] Bora Bayind…"
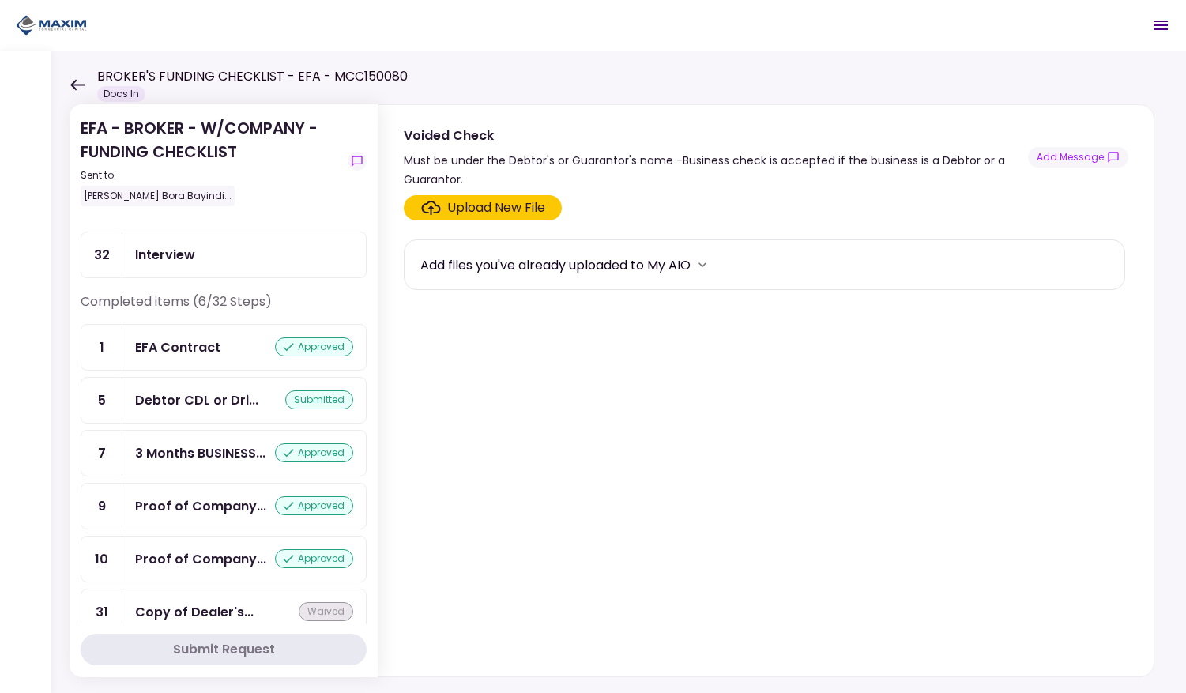
click at [236, 221] on div "EFA - BROKER - W/COMPANY - FUNDING CHECKLIST Sent to: [PERSON_NAME] Bora Bayind…" at bounding box center [224, 170] width 286 height 109
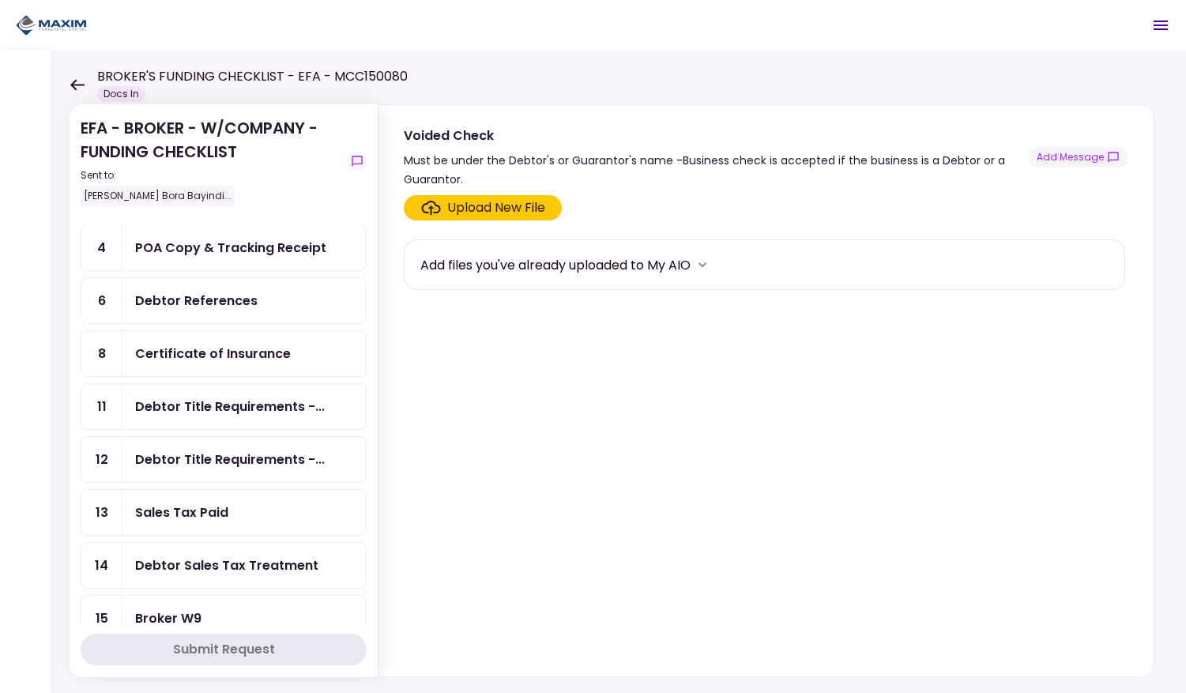
scroll to position [162, 0]
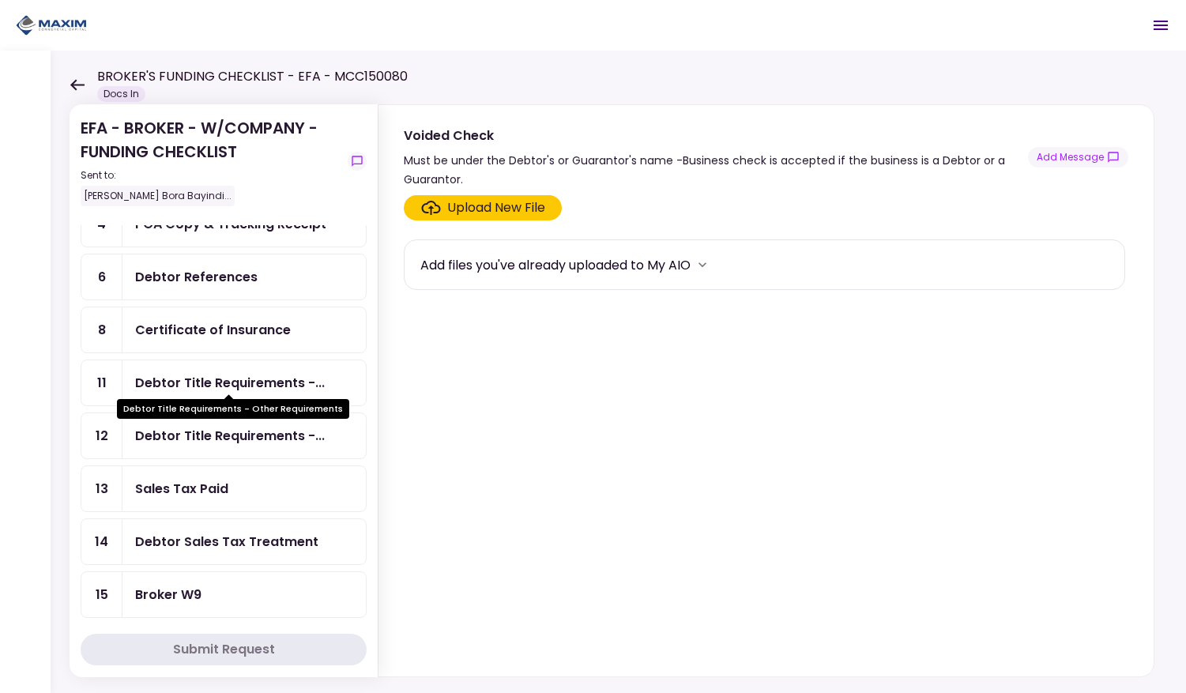
click at [227, 375] on div "Debtor Title Requirements -..." at bounding box center [230, 383] width 190 height 20
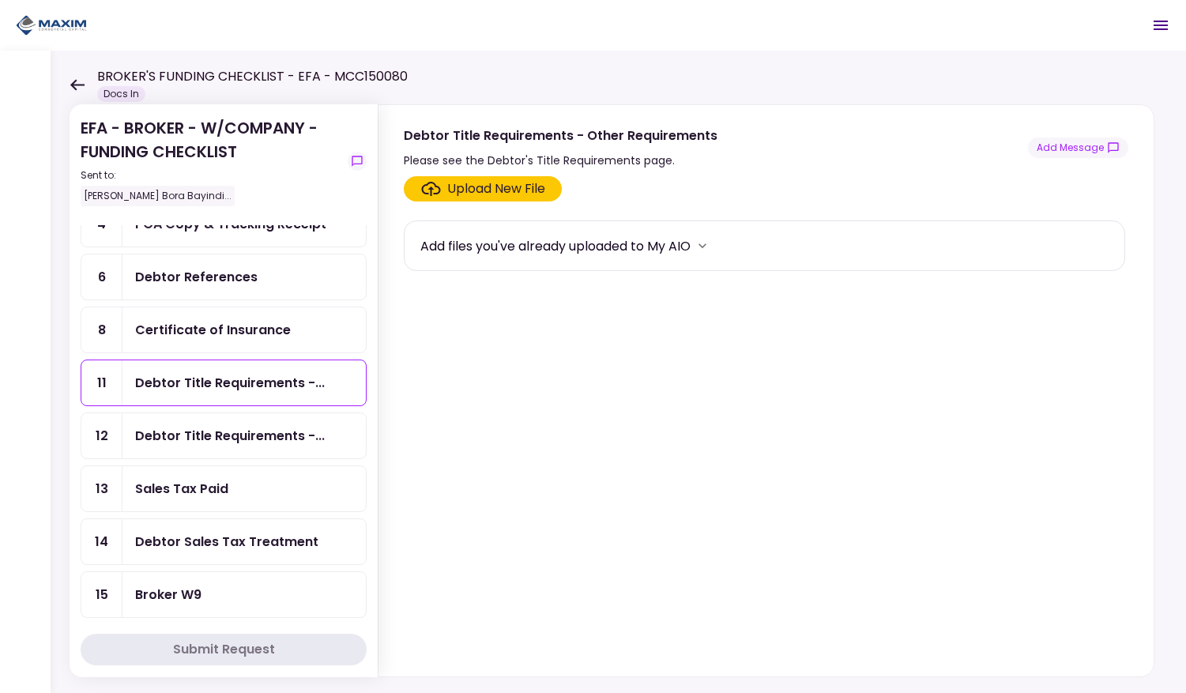
click at [707, 249] on icon "more" at bounding box center [703, 246] width 16 height 16
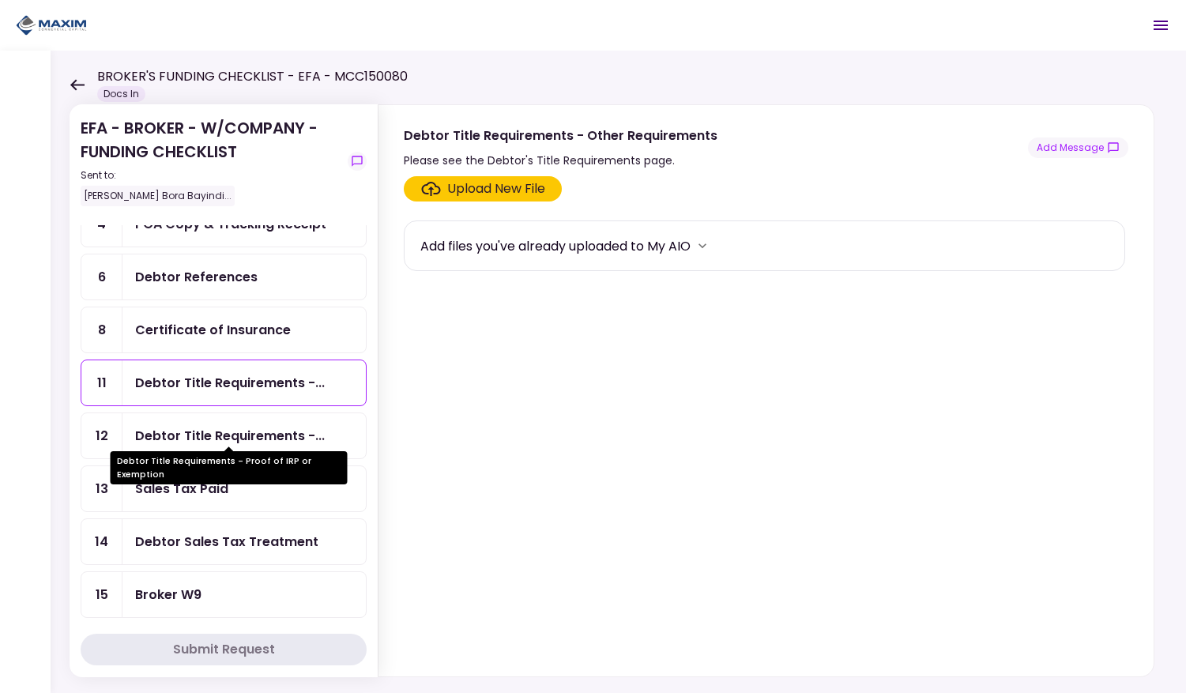
click at [206, 426] on div "Debtor Title Requirements -..." at bounding box center [230, 436] width 190 height 20
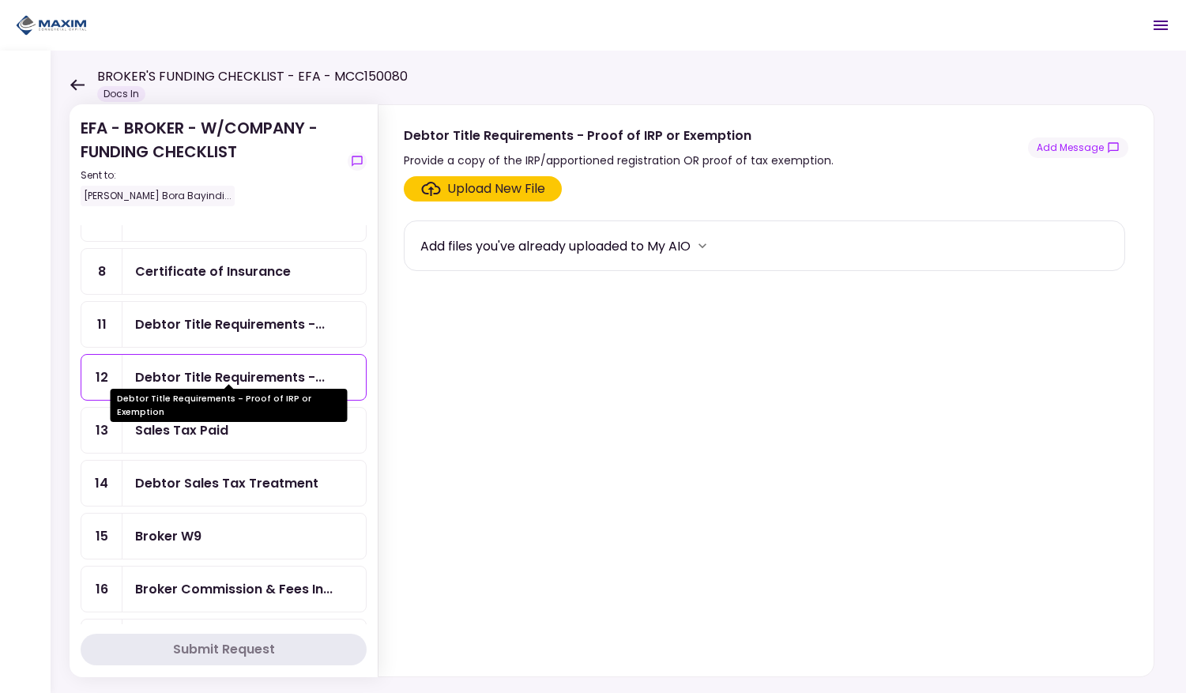
scroll to position [224, 0]
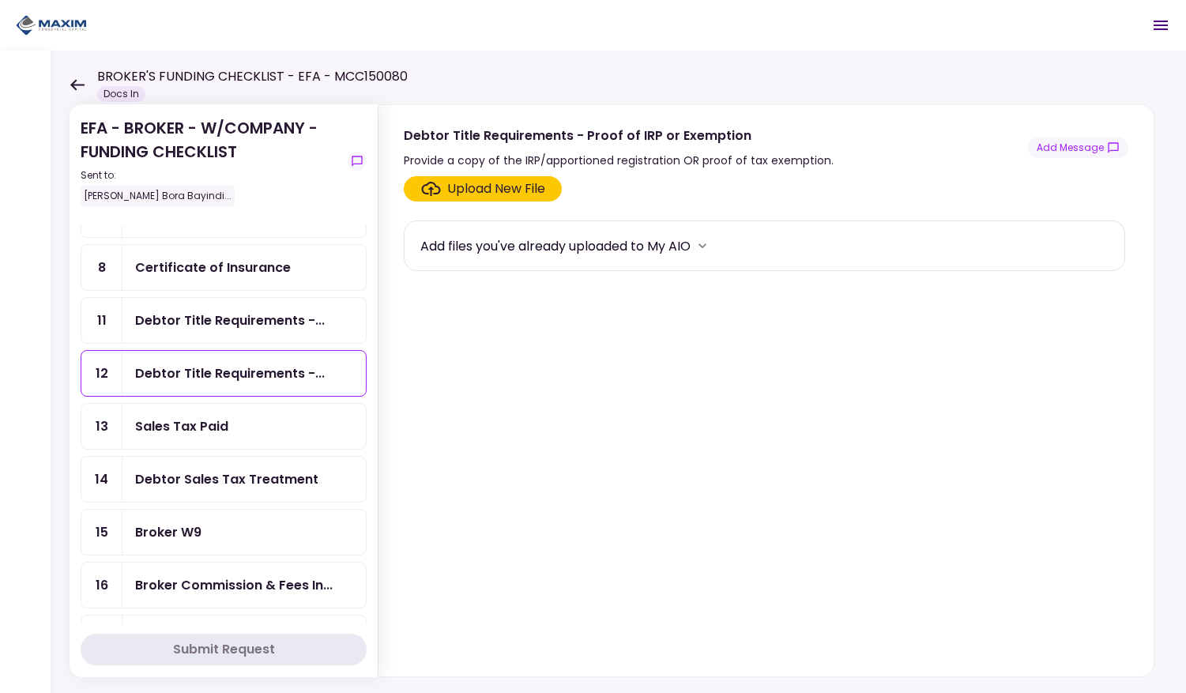
click at [215, 474] on div "Debtor Sales Tax Treatment" at bounding box center [226, 480] width 183 height 20
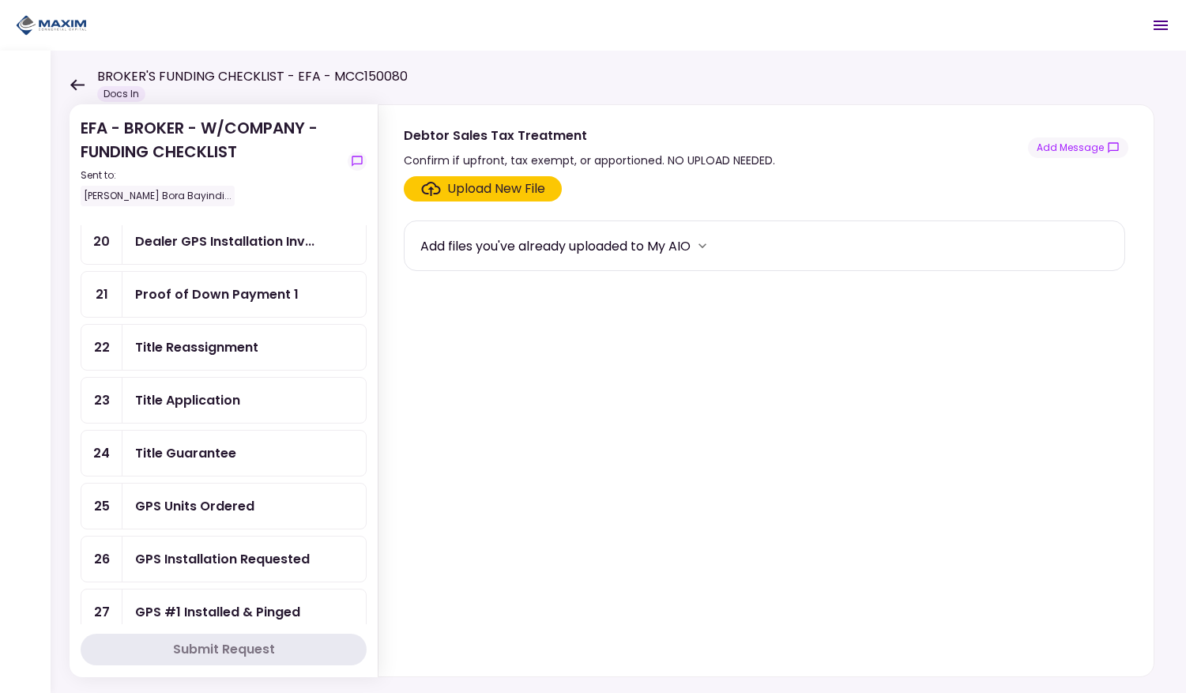
scroll to position [779, 0]
click at [185, 391] on div "Title Application" at bounding box center [187, 401] width 105 height 20
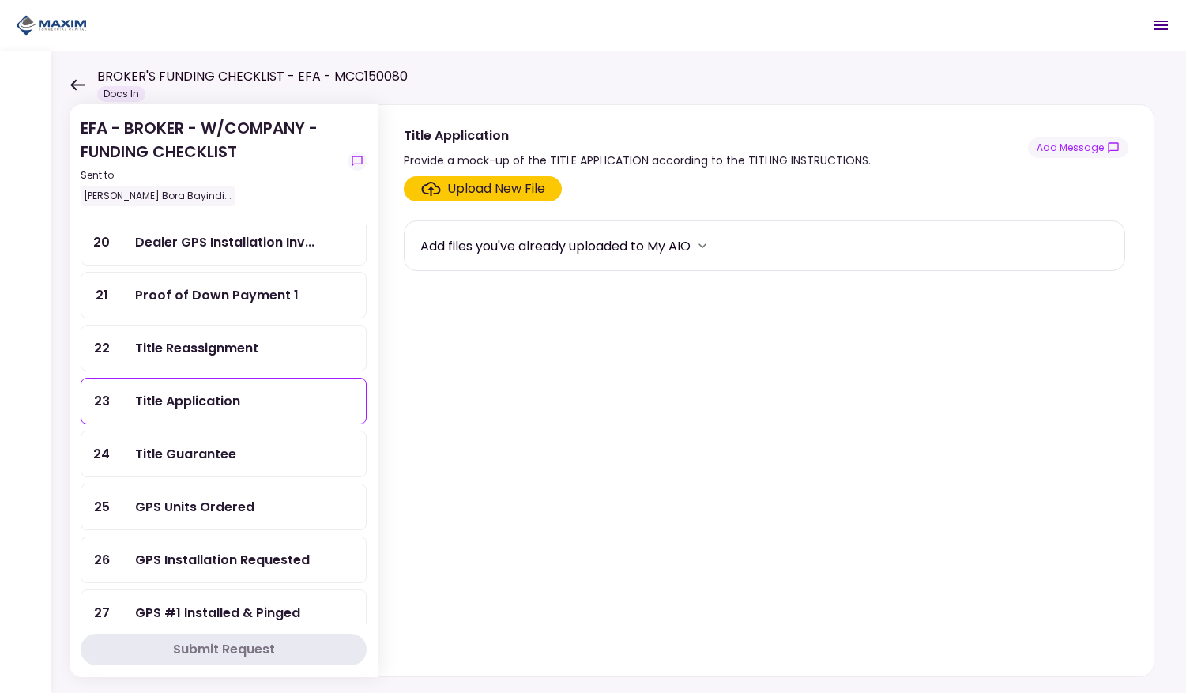
click at [187, 444] on div "Title Guarantee" at bounding box center [185, 454] width 101 height 20
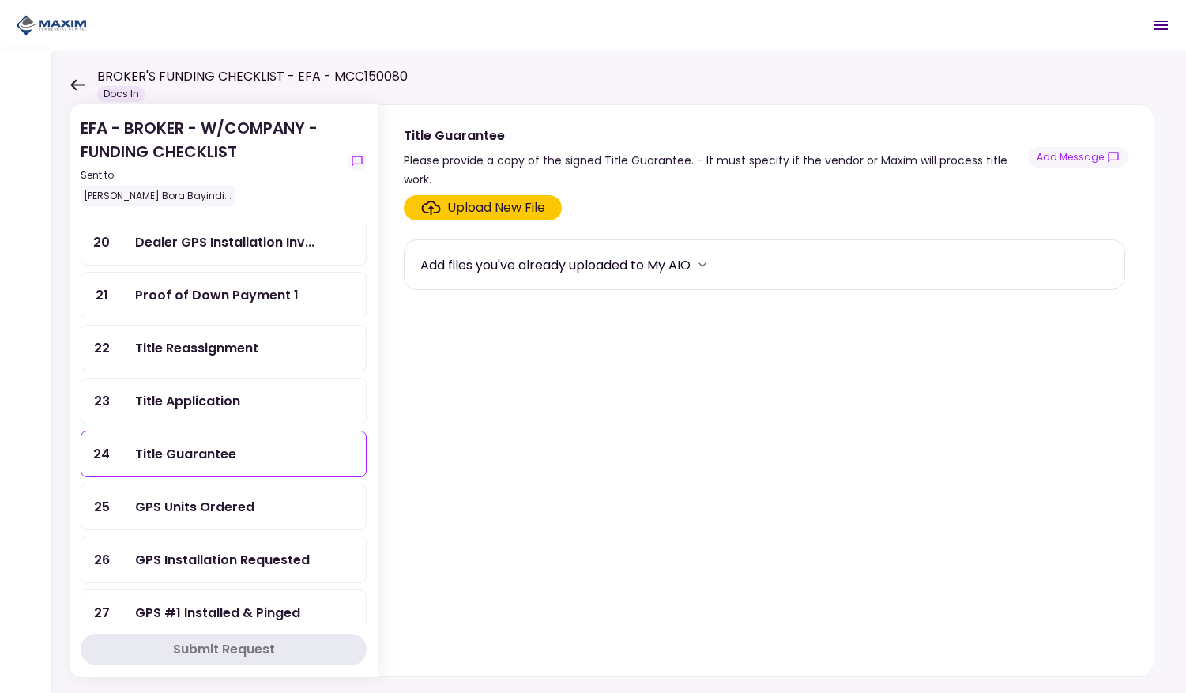
click at [205, 497] on div "GPS Units Ordered" at bounding box center [194, 507] width 119 height 20
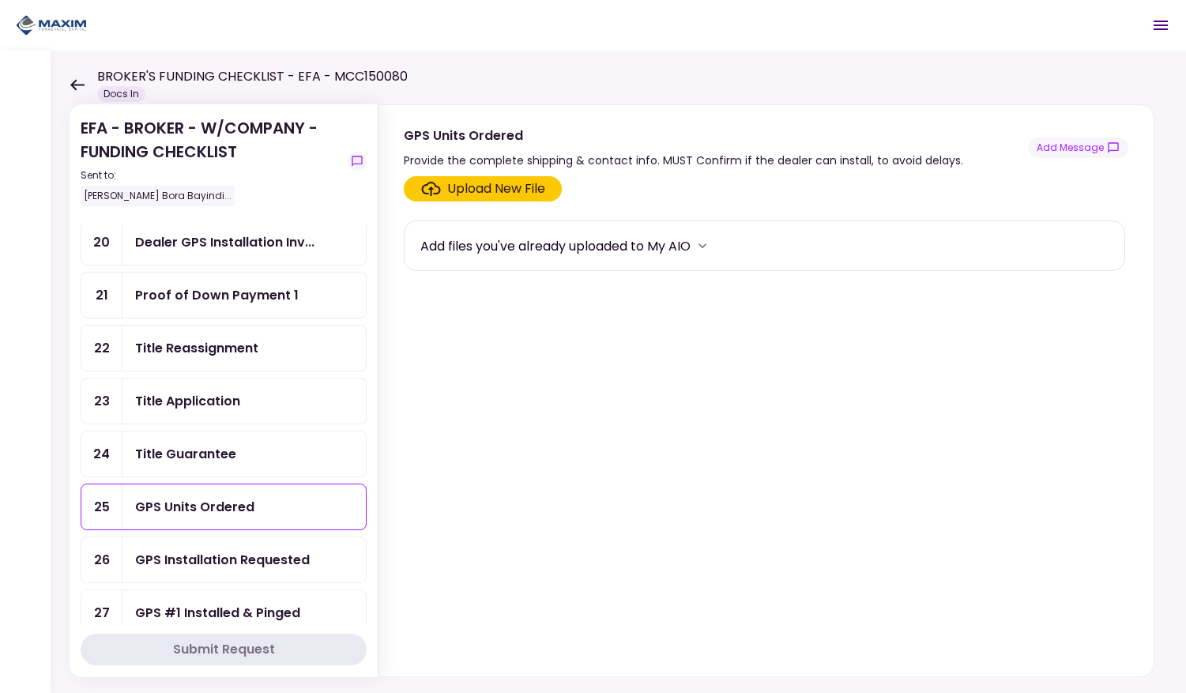
click at [223, 550] on div "GPS Installation Requested" at bounding box center [222, 560] width 175 height 20
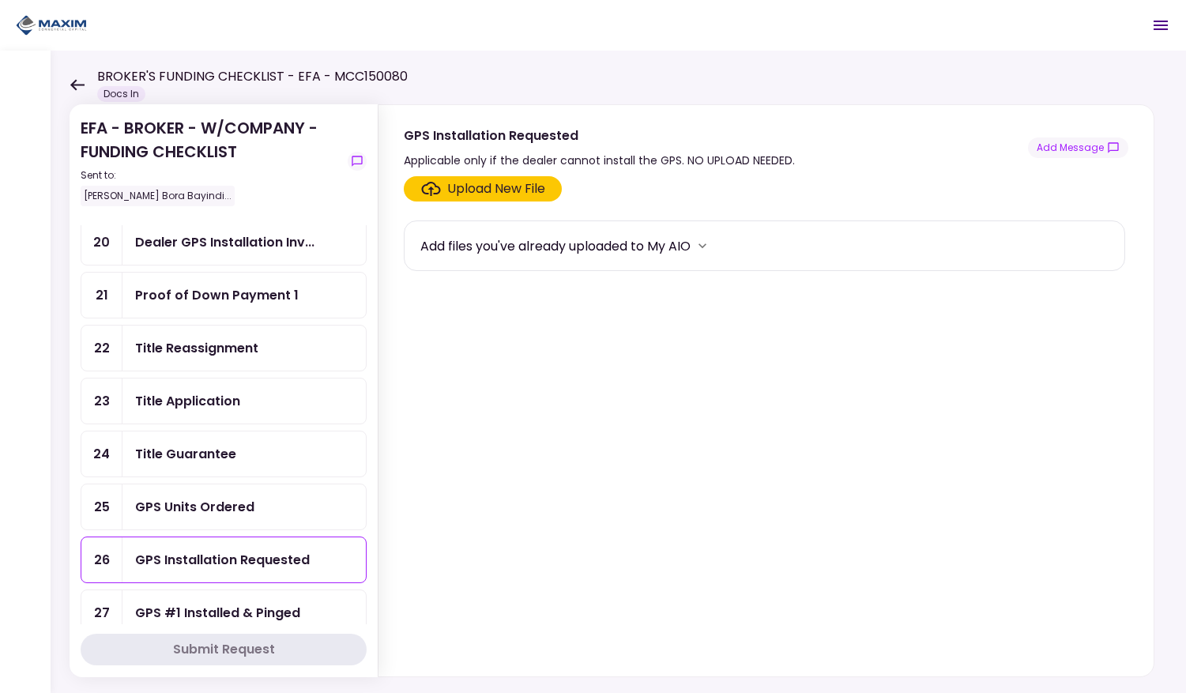
click at [169, 339] on div "Title Reassignment" at bounding box center [196, 348] width 123 height 20
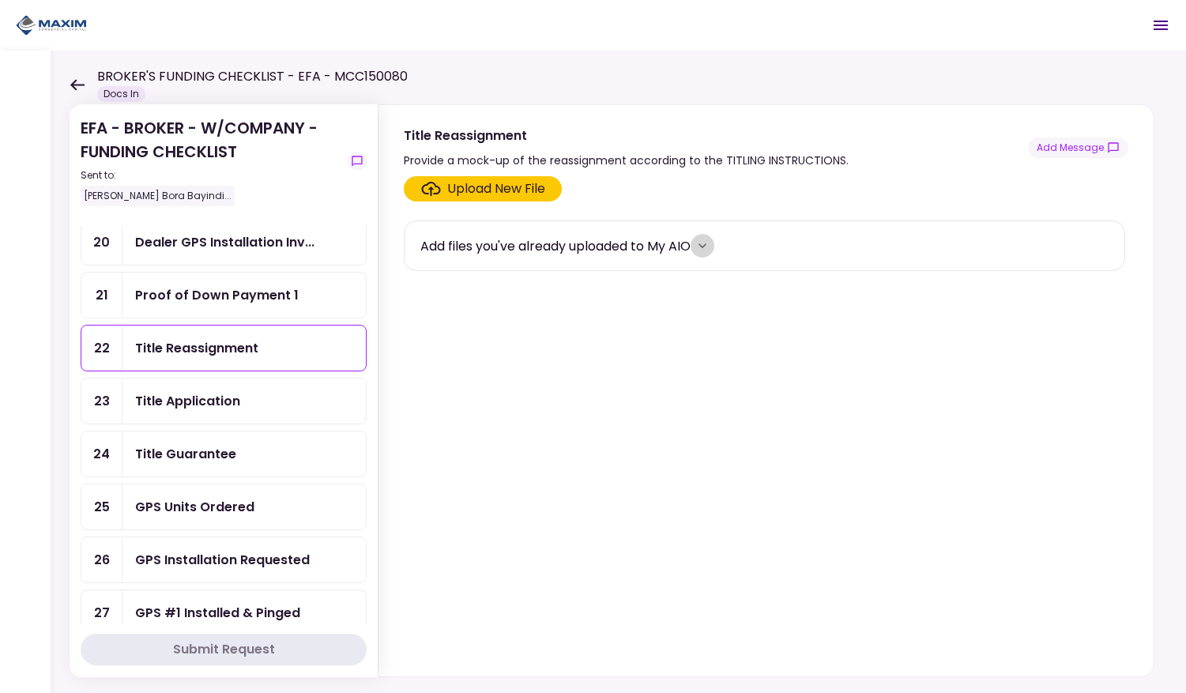
click at [707, 245] on icon "more" at bounding box center [703, 245] width 8 height 5
click at [170, 394] on div "Title Application" at bounding box center [187, 401] width 105 height 20
click at [177, 444] on div "Title Guarantee" at bounding box center [185, 454] width 101 height 20
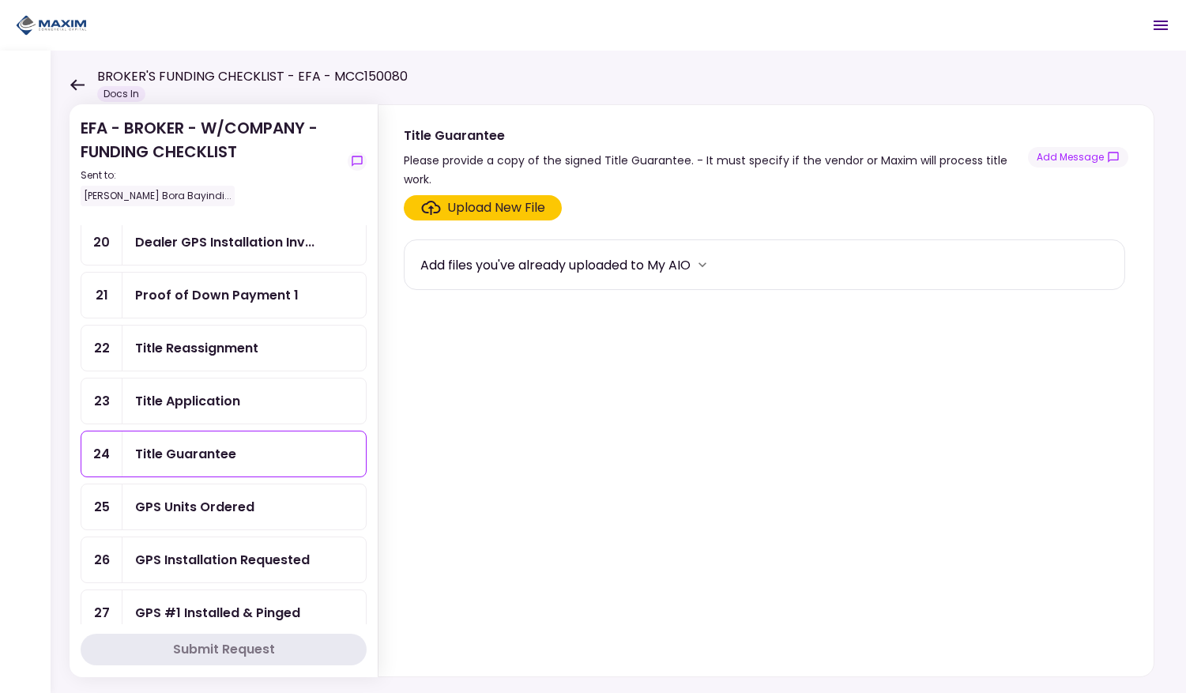
click at [186, 396] on div "Title Application" at bounding box center [187, 401] width 105 height 20
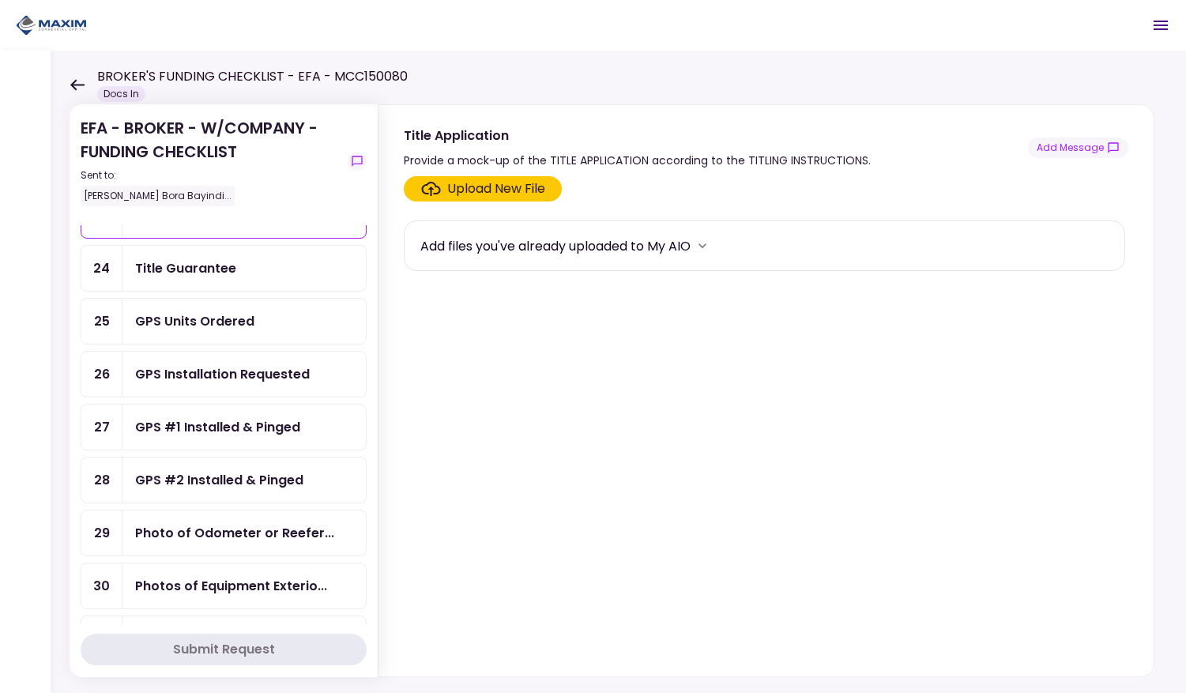
scroll to position [967, 0]
click at [1074, 151] on button "Add Message" at bounding box center [1078, 148] width 100 height 21
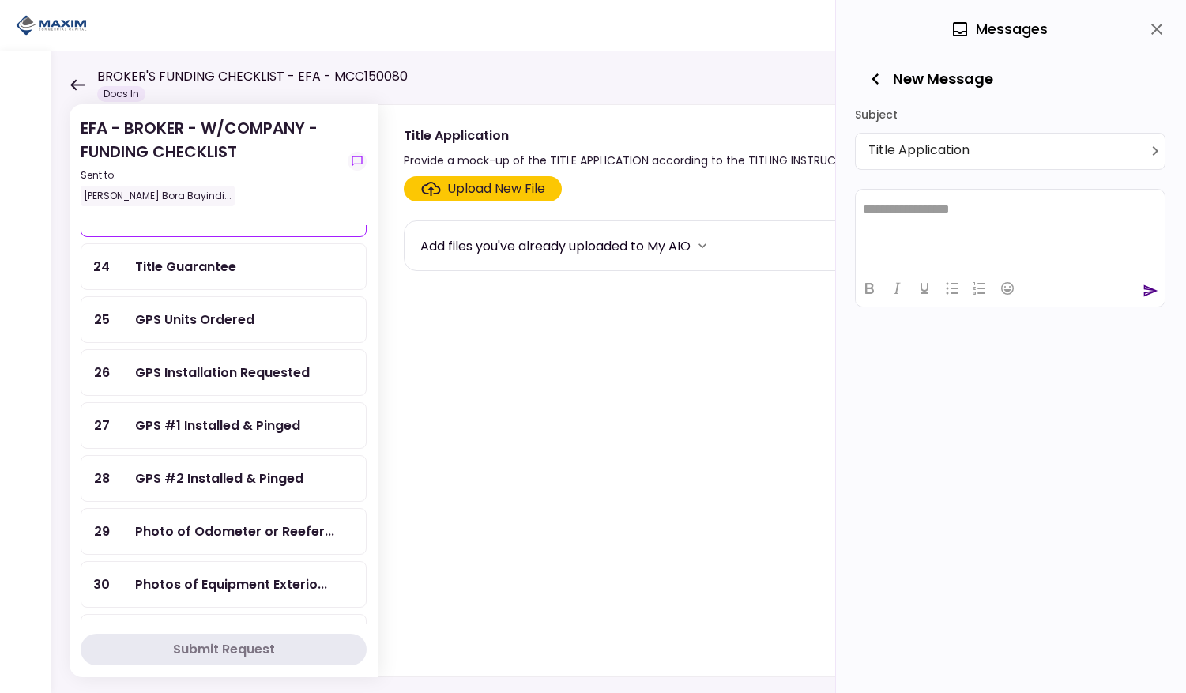
scroll to position [0, 0]
click at [1156, 27] on icon "close" at bounding box center [1157, 29] width 19 height 19
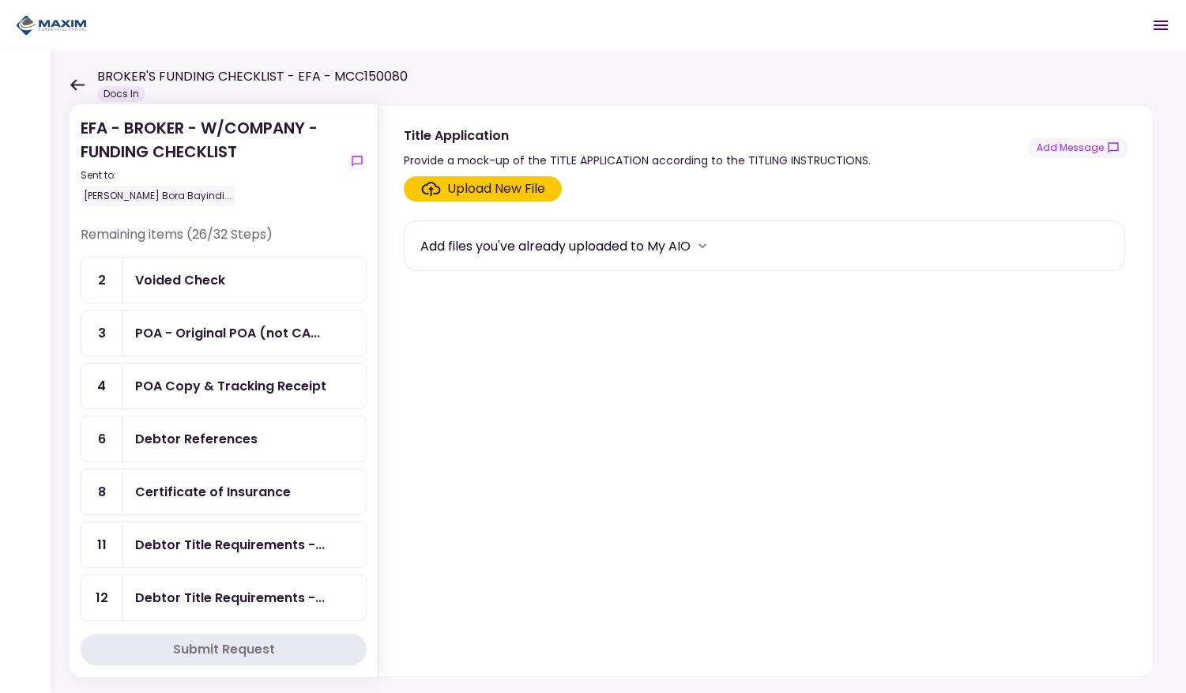
click at [217, 284] on div "Voided Check" at bounding box center [180, 280] width 90 height 20
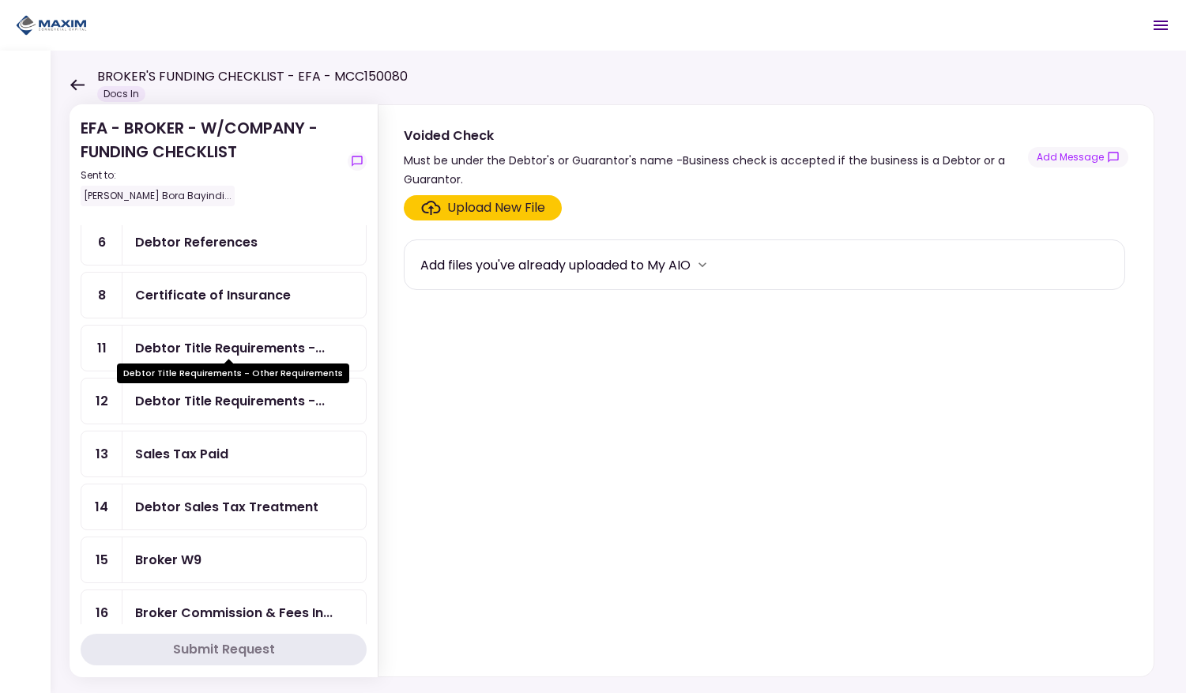
scroll to position [198, 0]
click at [168, 342] on div "Debtor Title Requirements -..." at bounding box center [230, 348] width 190 height 20
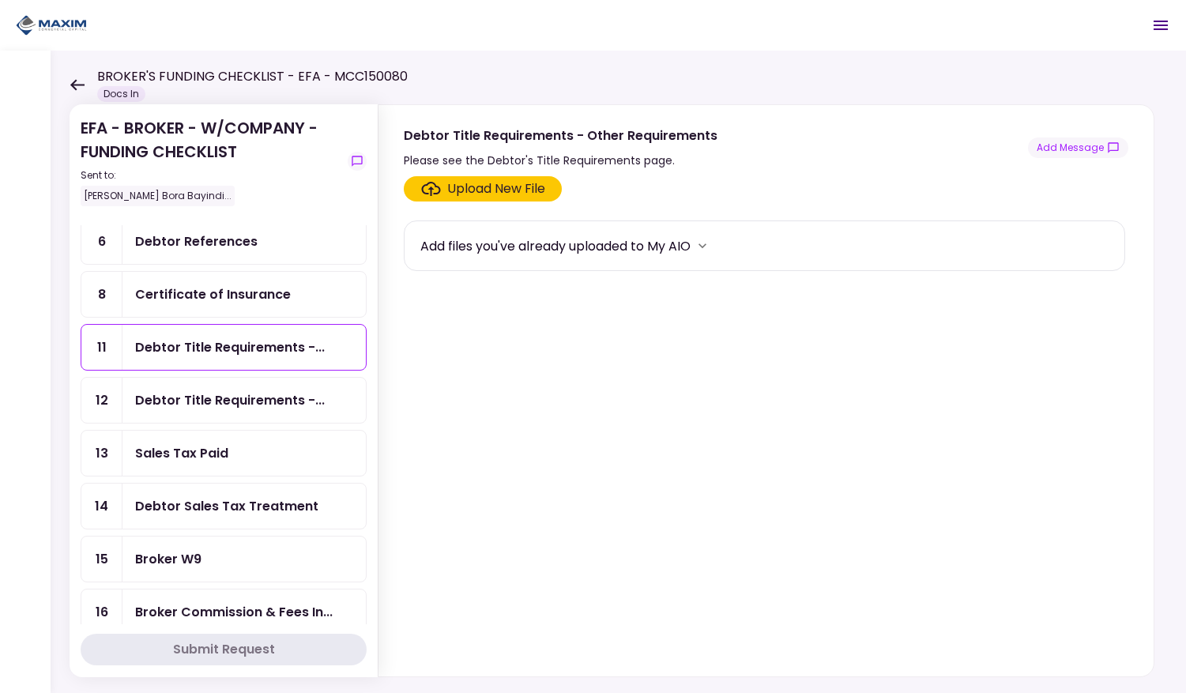
click at [709, 248] on icon "more" at bounding box center [703, 246] width 16 height 16
click at [651, 361] on section "Upload New File Add files you've already uploaded to My AIO" at bounding box center [766, 423] width 725 height 494
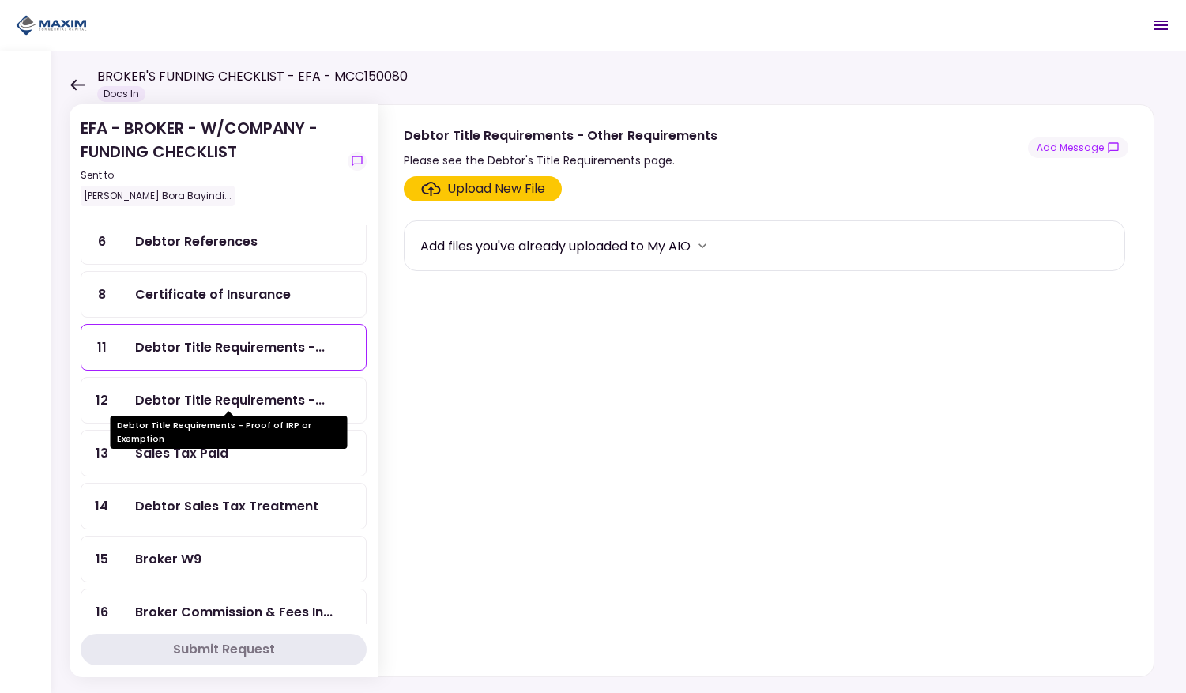
click at [187, 390] on div "Debtor Title Requirements -..." at bounding box center [230, 400] width 190 height 20
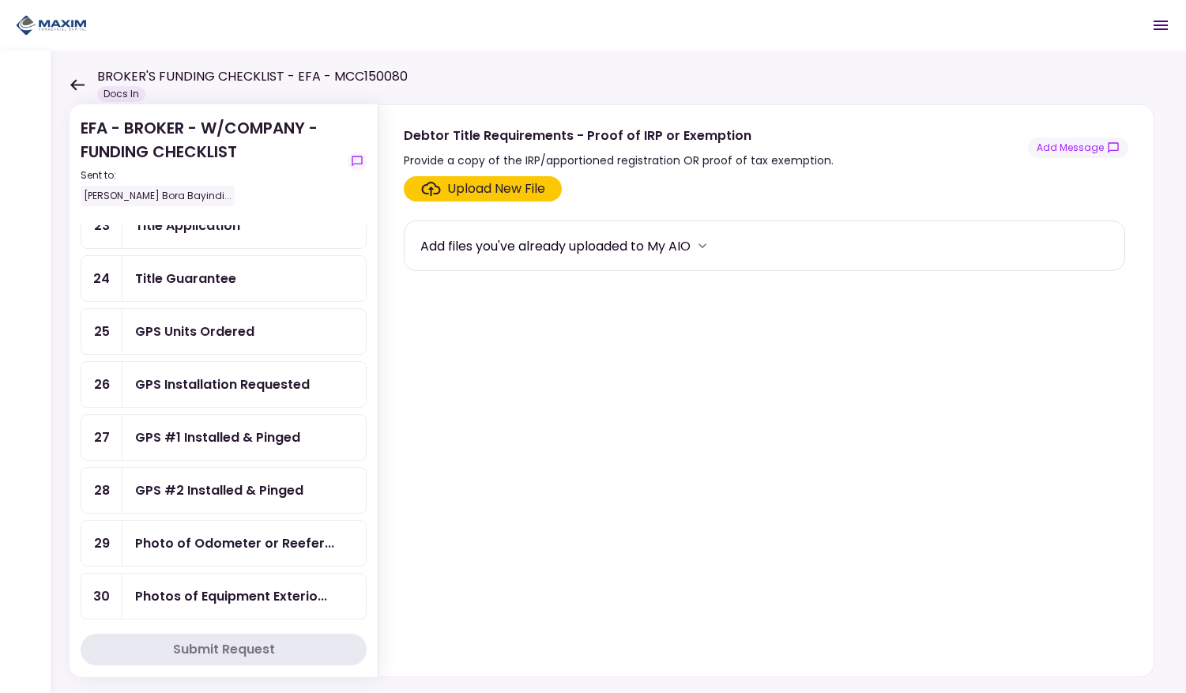
scroll to position [953, 0]
click at [221, 376] on div "GPS Installation Requested" at bounding box center [222, 386] width 175 height 20
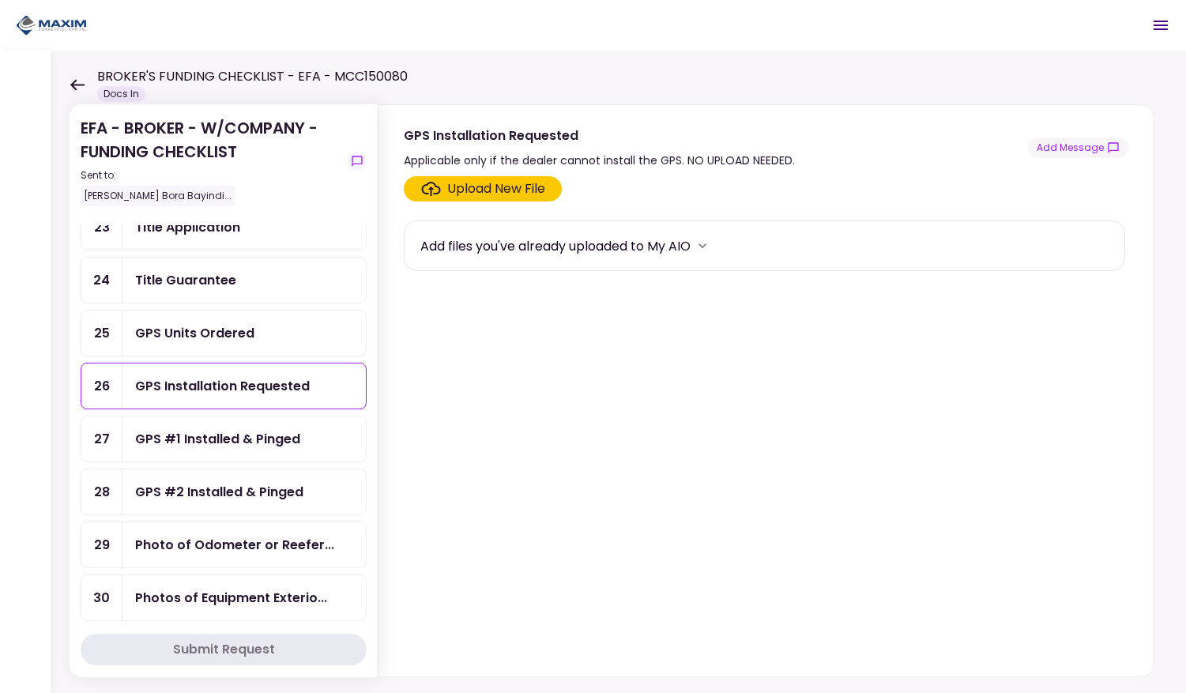
click at [295, 429] on div "GPS #1 Installed & Pinged" at bounding box center [217, 439] width 165 height 20
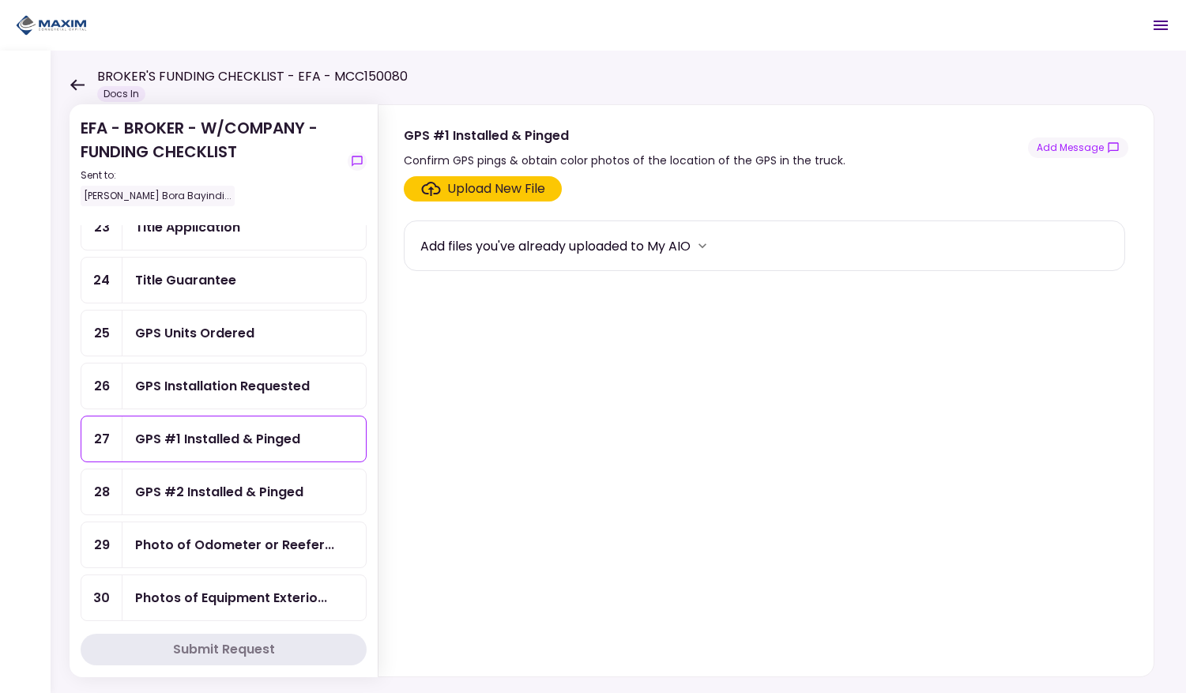
click at [261, 482] on div "GPS #2 Installed & Pinged" at bounding box center [219, 492] width 168 height 20
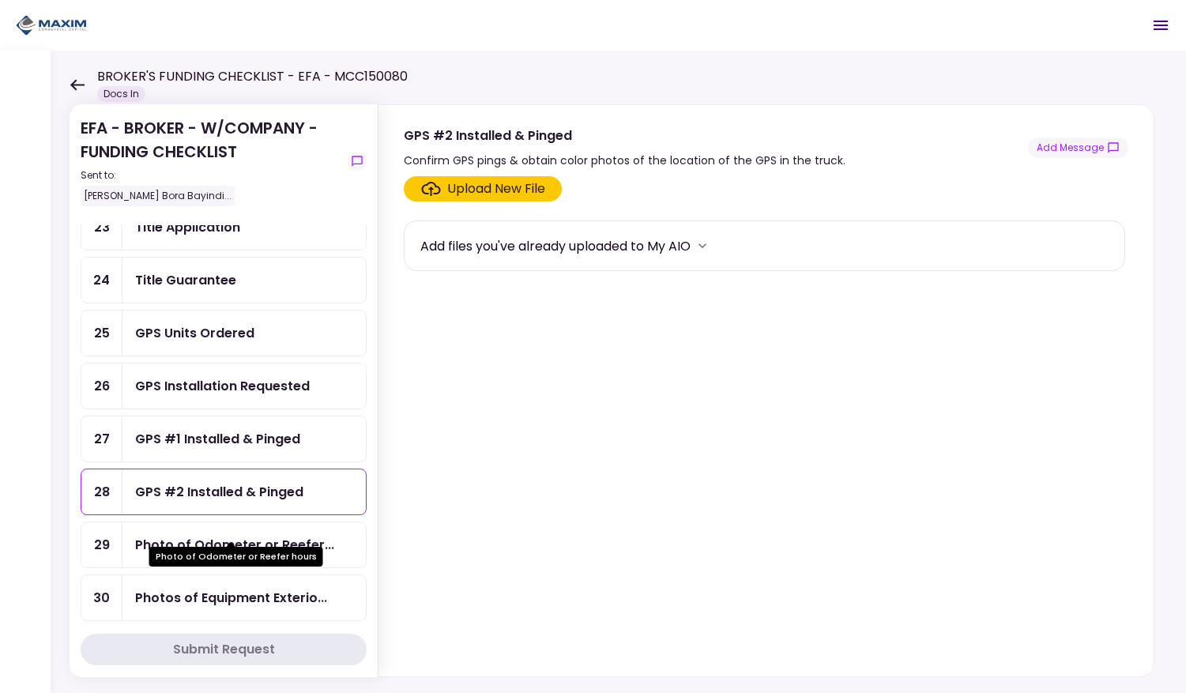
click at [290, 535] on div "Photo of Odometer or Reefer..." at bounding box center [234, 545] width 199 height 20
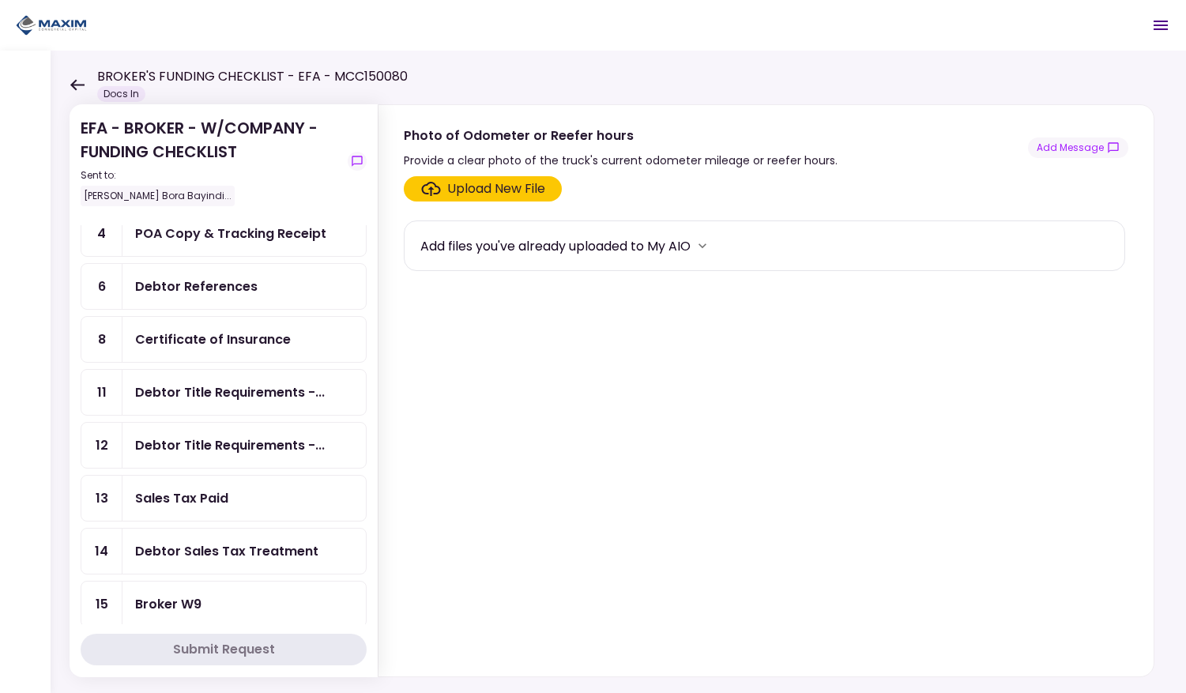
scroll to position [159, 0]
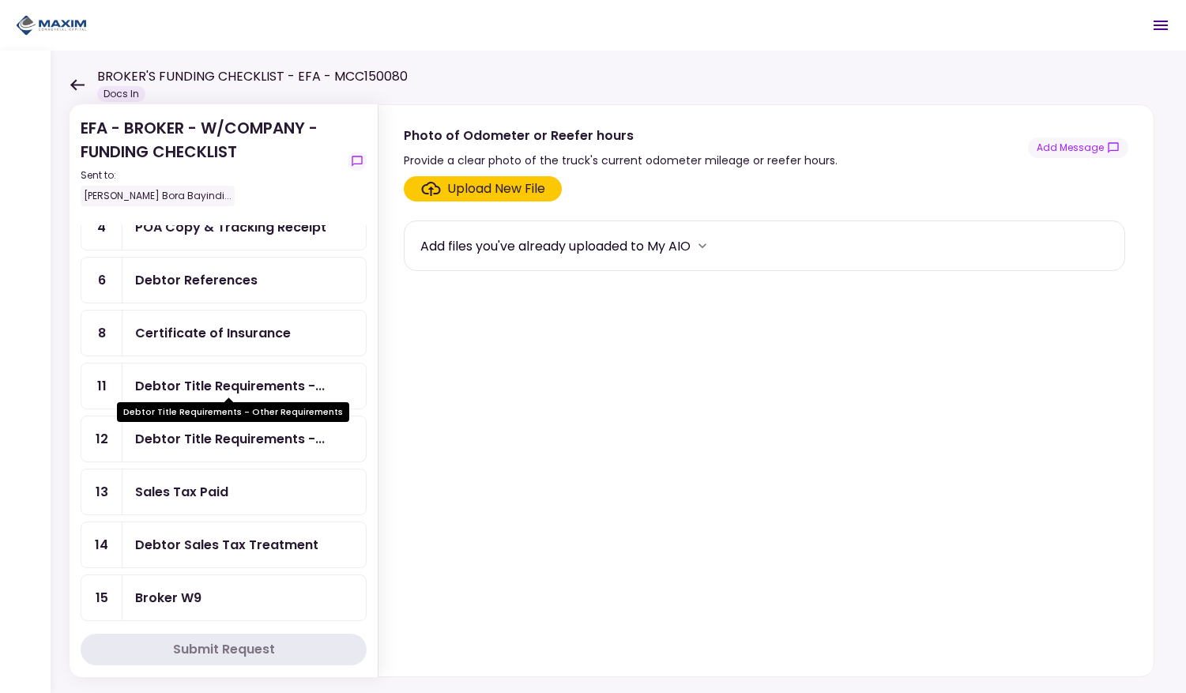
click at [209, 379] on div "Debtor Title Requirements -..." at bounding box center [230, 386] width 190 height 20
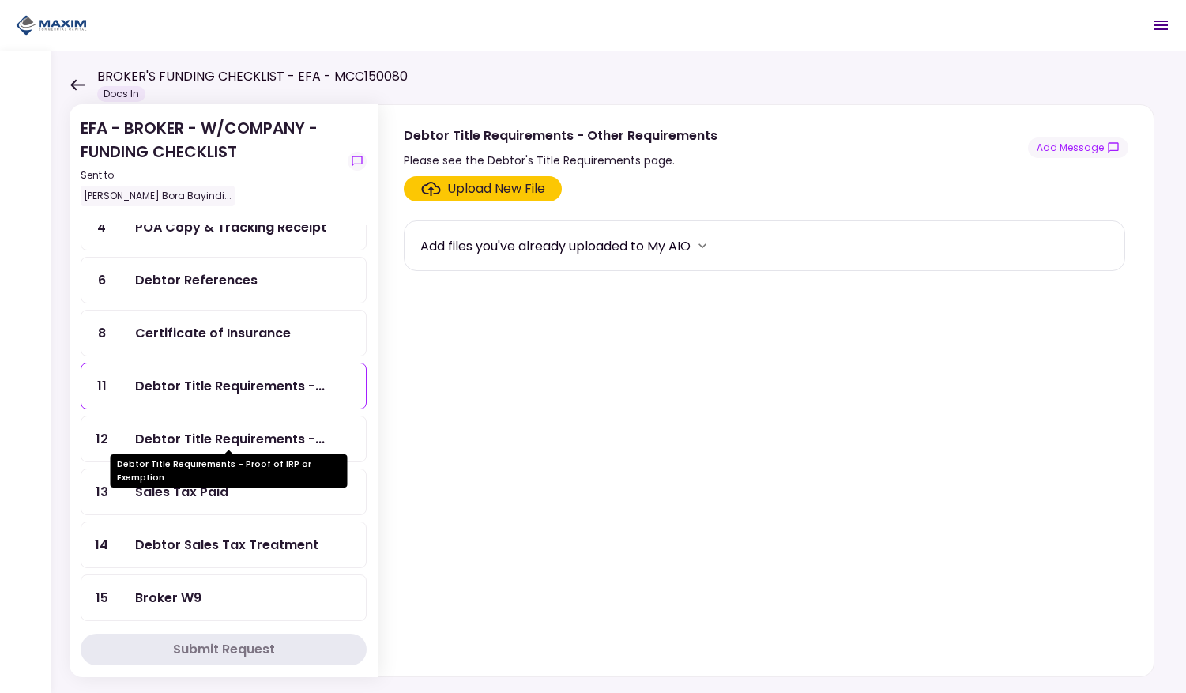
click at [224, 435] on div "Debtor Title Requirements -..." at bounding box center [230, 439] width 190 height 20
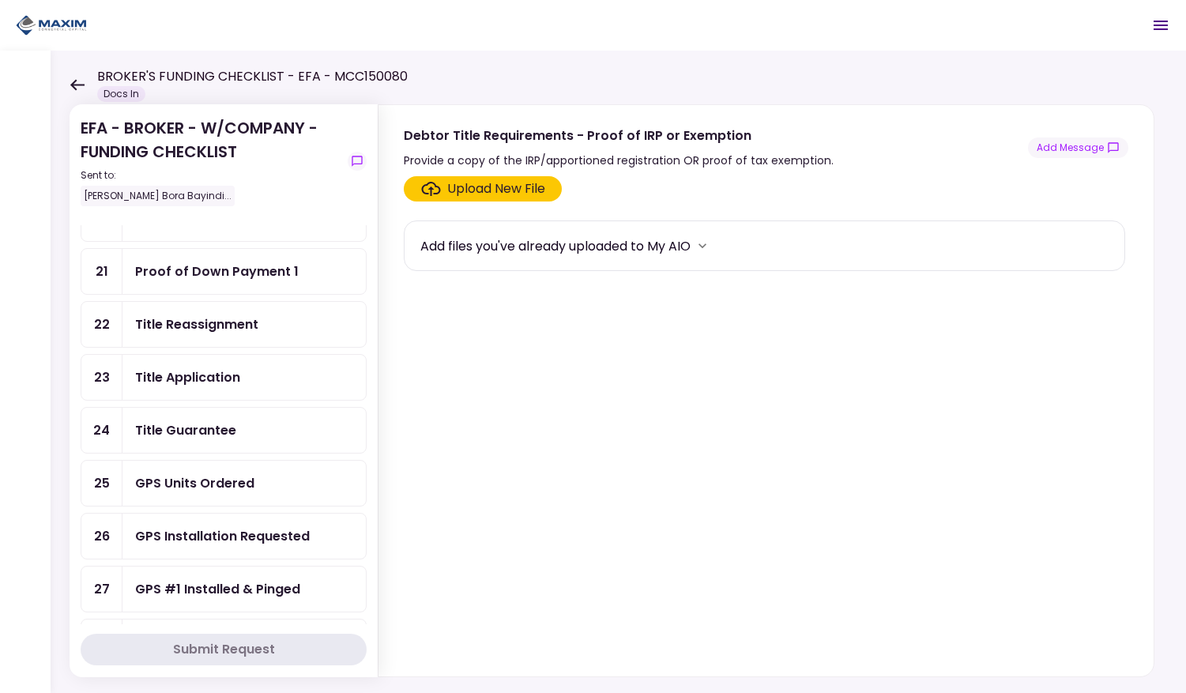
scroll to position [805, 0]
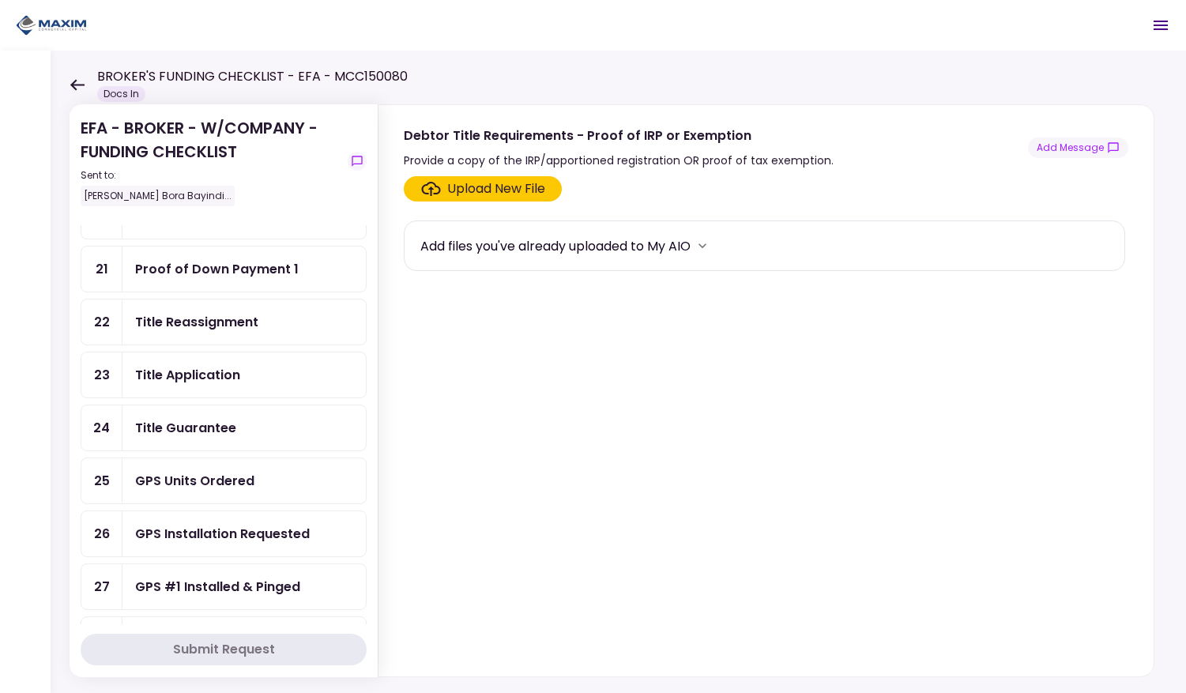
click at [169, 312] on div "Title Reassignment" at bounding box center [196, 322] width 123 height 20
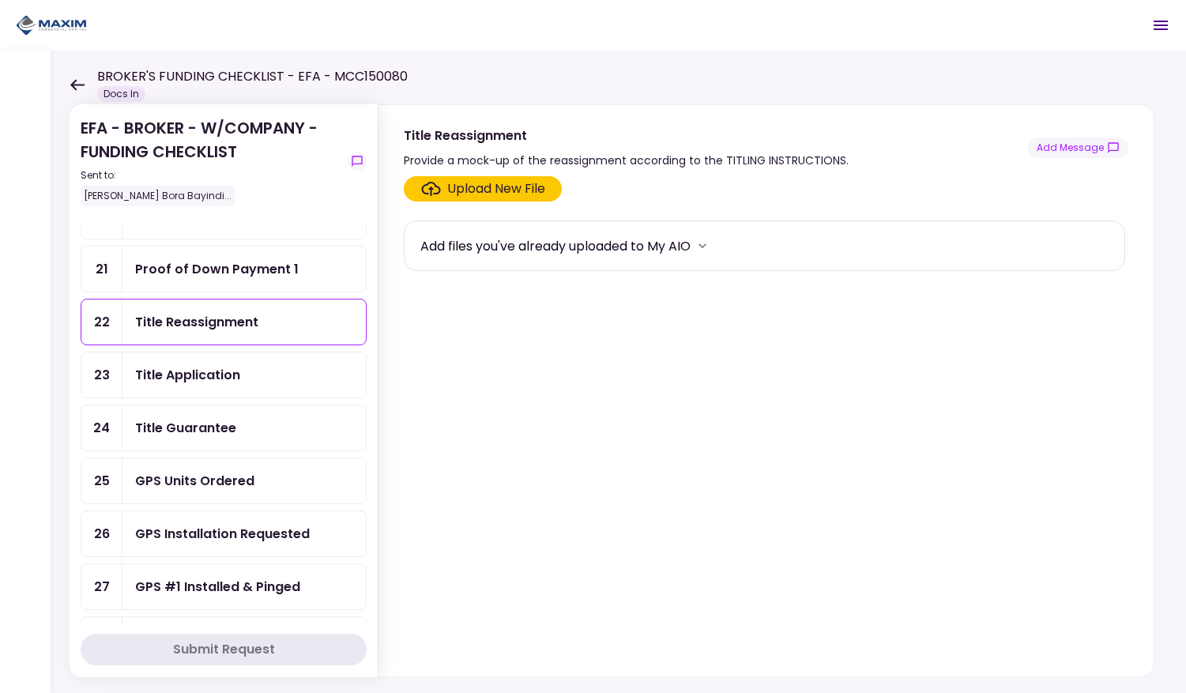
click at [182, 365] on div "Title Application" at bounding box center [187, 375] width 105 height 20
click at [193, 418] on div "Title Guarantee" at bounding box center [185, 428] width 101 height 20
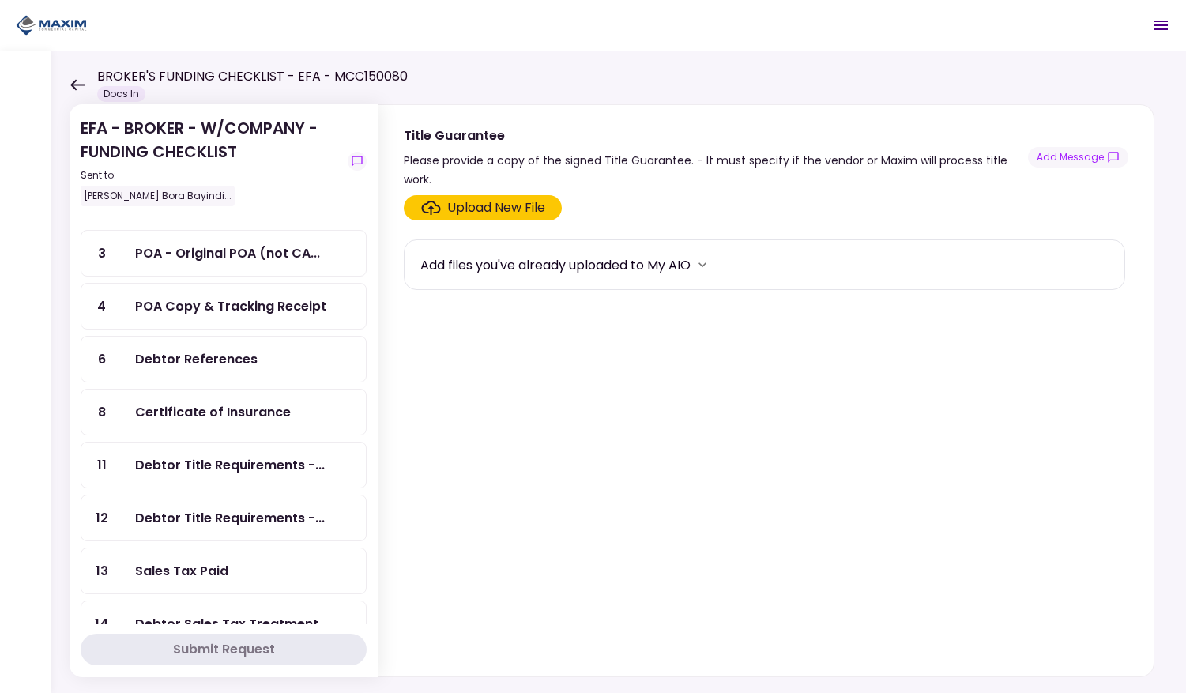
scroll to position [81, 0]
click at [212, 467] on div "Debtor Title Requirements -..." at bounding box center [230, 465] width 190 height 20
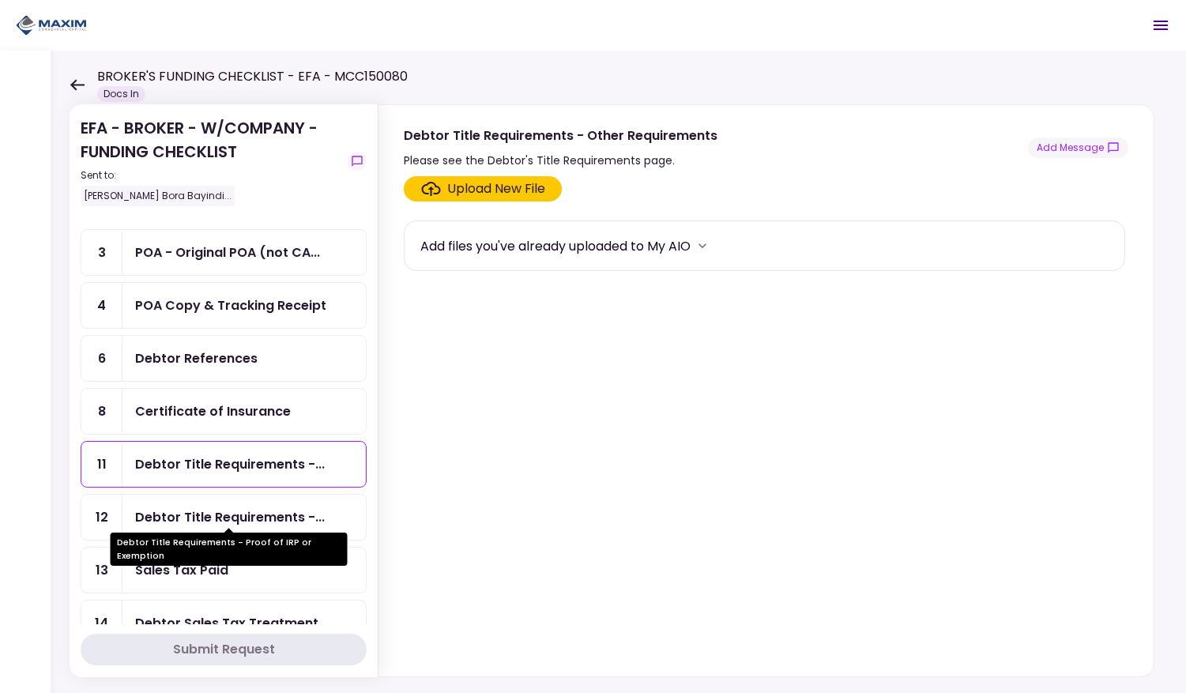
click at [217, 513] on div "Debtor Title Requirements -..." at bounding box center [230, 517] width 190 height 20
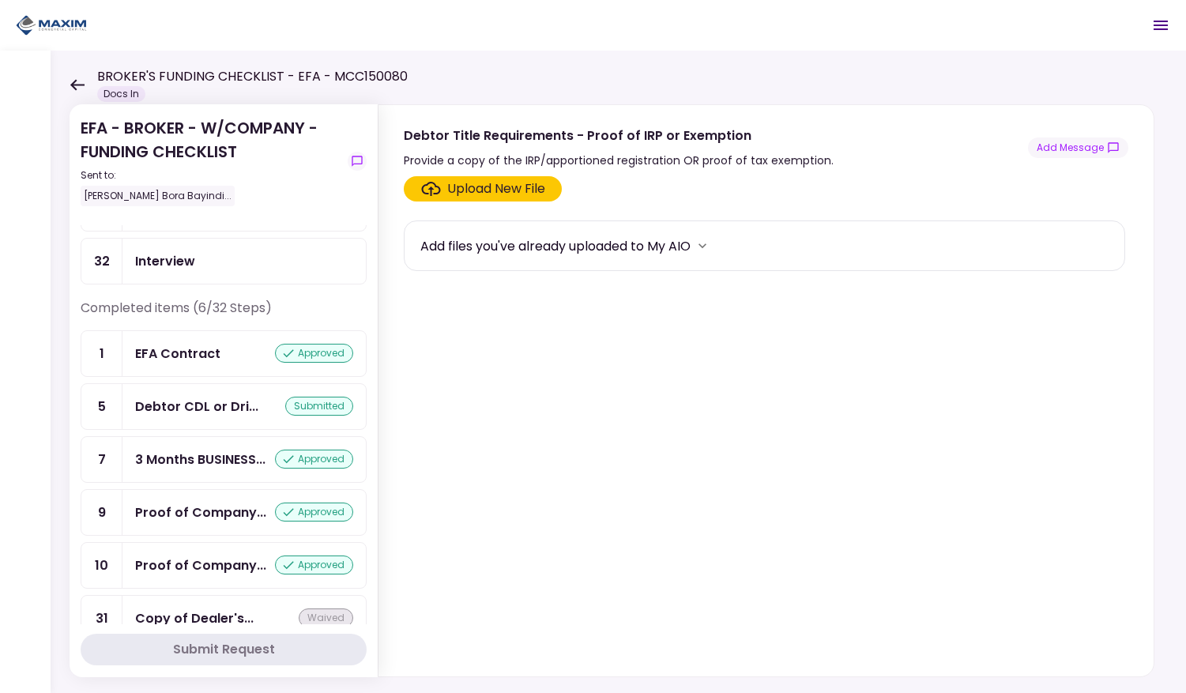
scroll to position [1349, 0]
